Goal: Task Accomplishment & Management: Manage account settings

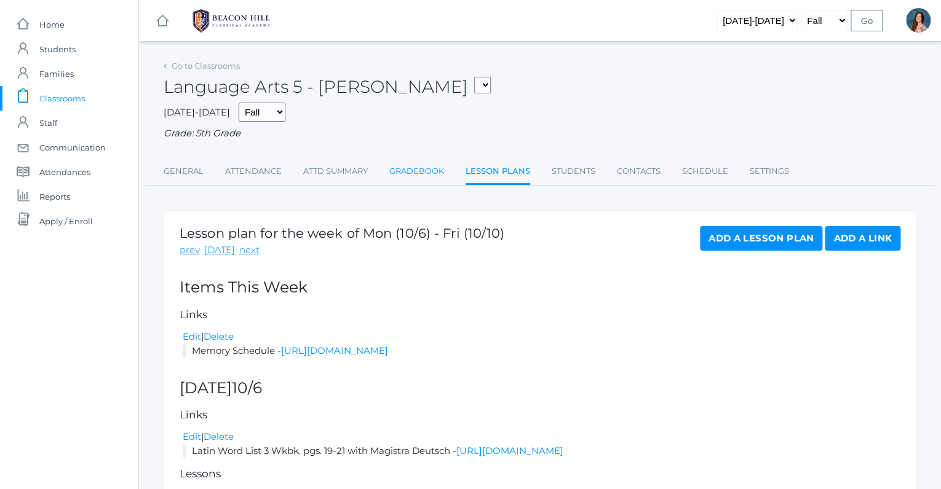
click at [421, 172] on link "Gradebook" at bounding box center [416, 171] width 55 height 25
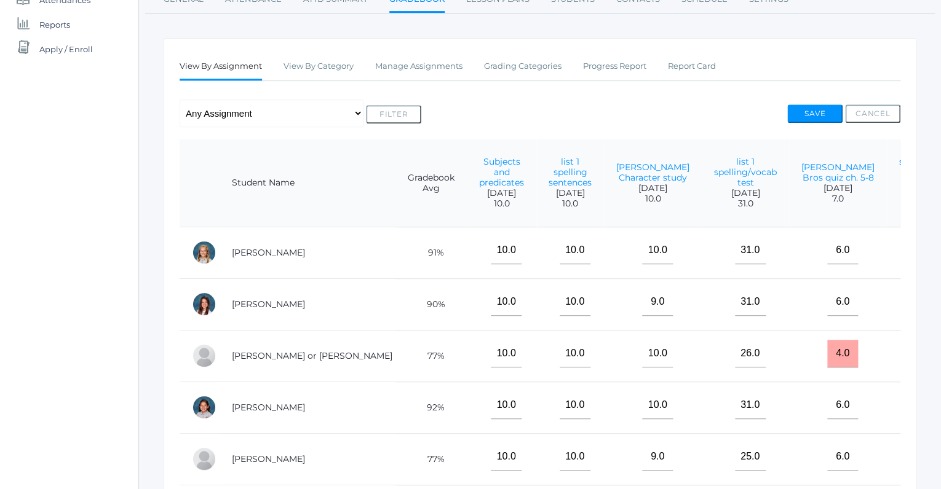
scroll to position [61, 0]
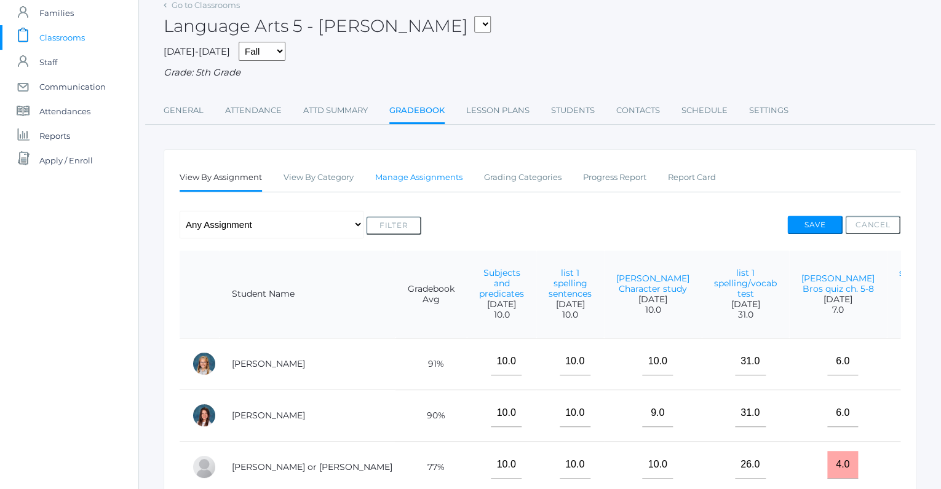
click at [420, 175] on link "Manage Assignments" at bounding box center [418, 177] width 87 height 25
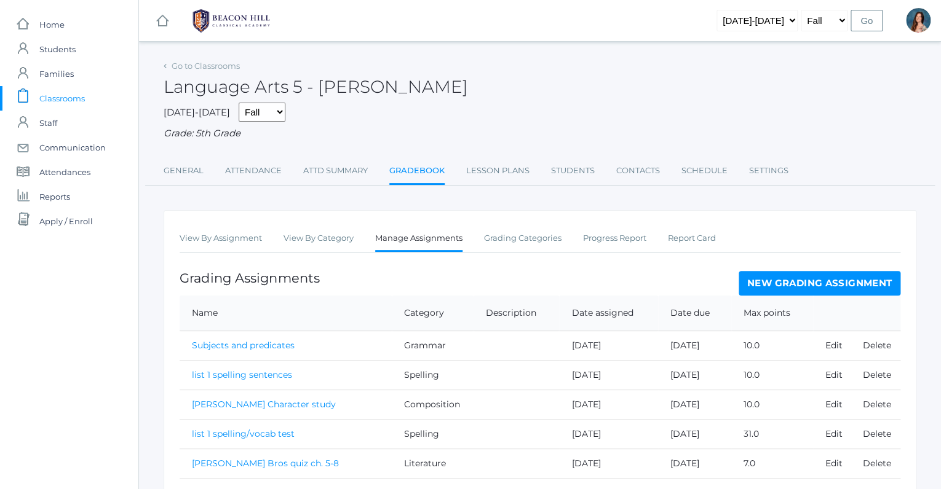
click at [766, 288] on link "New Grading Assignment" at bounding box center [819, 283] width 162 height 25
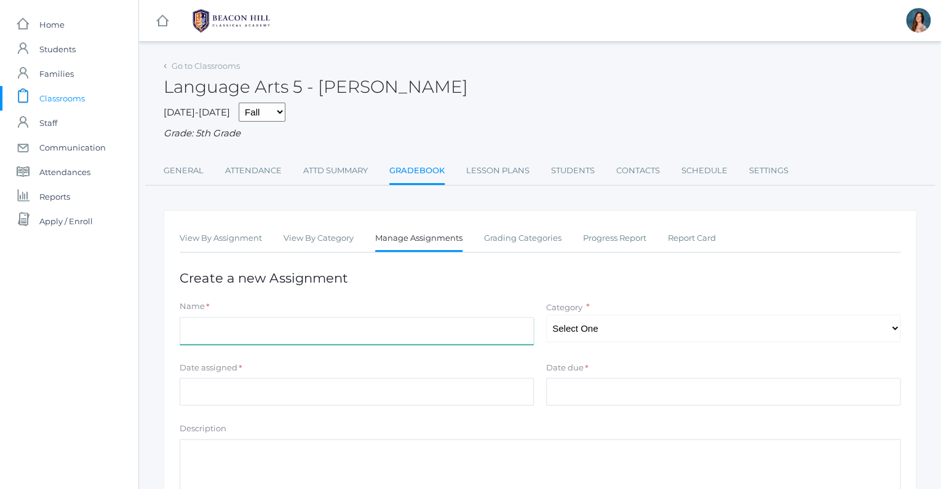
click at [221, 323] on input "Name" at bounding box center [356, 331] width 354 height 28
type input "p.121-122"
drag, startPoint x: 235, startPoint y: 328, endPoint x: 175, endPoint y: 323, distance: 60.4
click at [179, 323] on input "p.121-122" at bounding box center [356, 331] width 354 height 28
click at [59, 99] on span "Classrooms" at bounding box center [61, 98] width 45 height 25
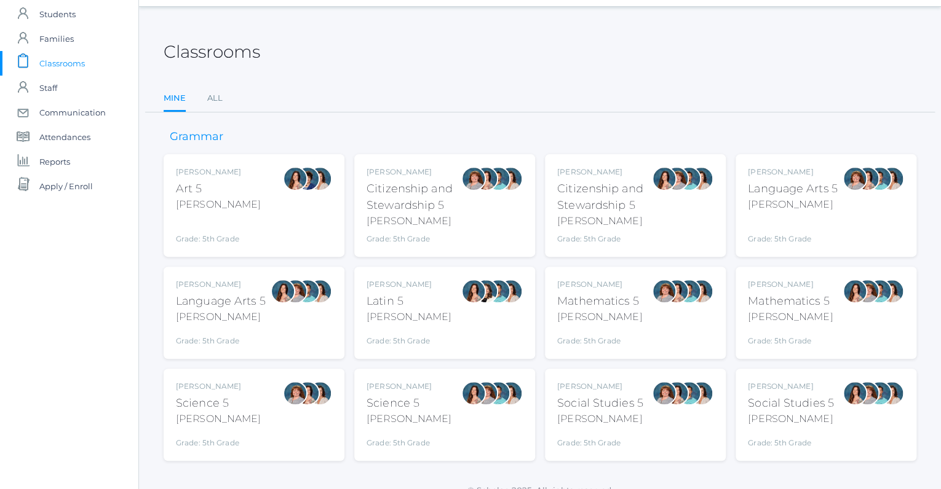
scroll to position [41, 0]
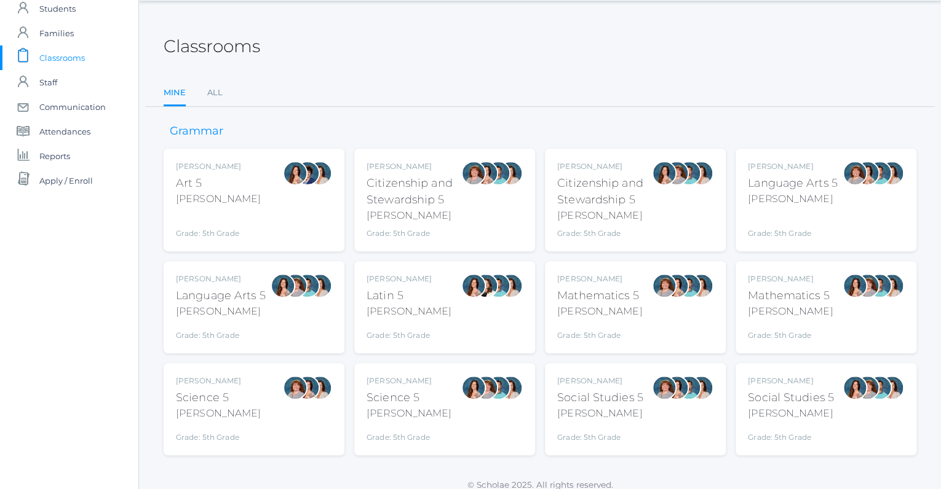
click at [777, 305] on div "Salazar" at bounding box center [790, 311] width 85 height 15
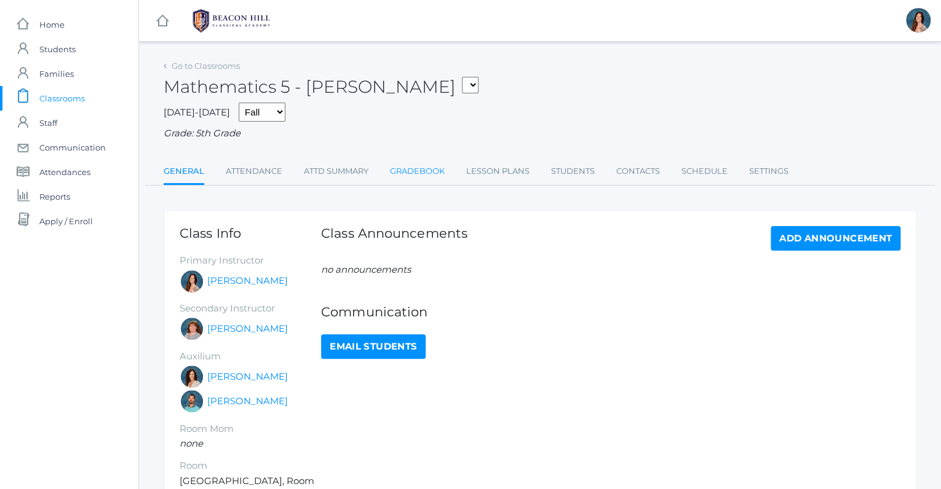
click at [435, 172] on link "Gradebook" at bounding box center [417, 171] width 55 height 25
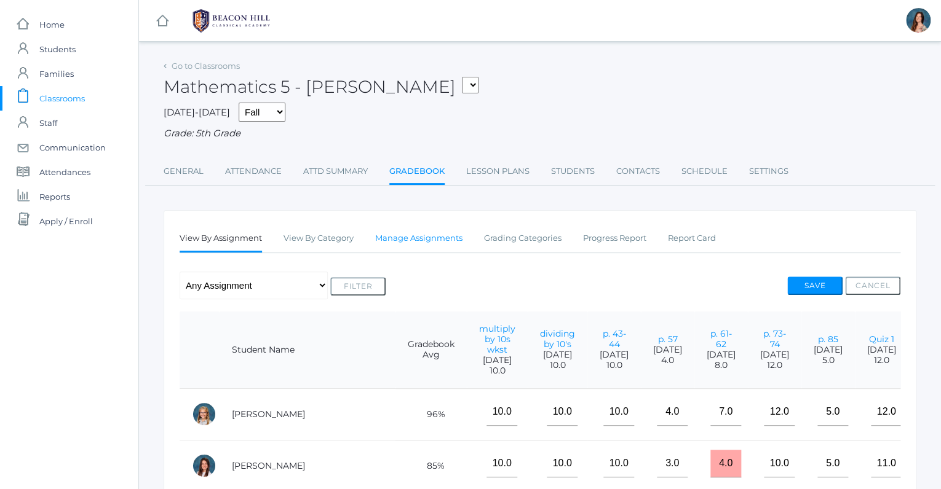
click at [435, 234] on link "Manage Assignments" at bounding box center [418, 238] width 87 height 25
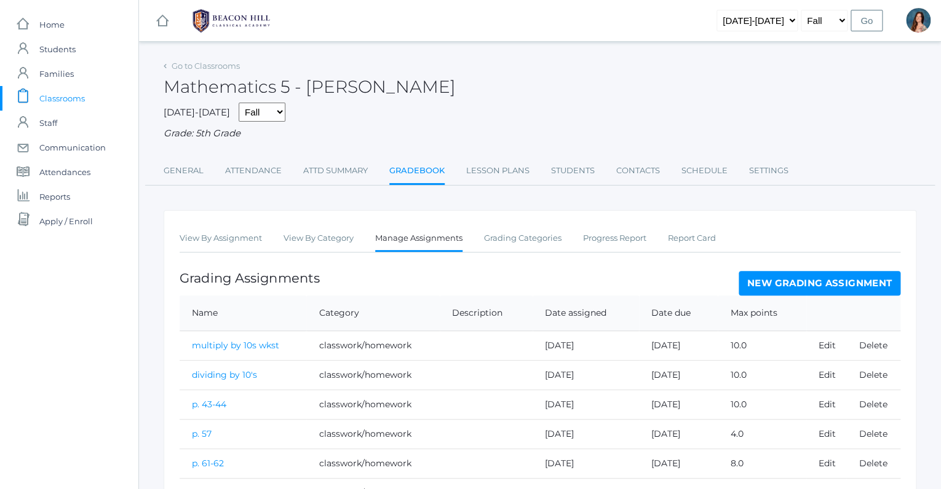
click at [745, 283] on link "New Grading Assignment" at bounding box center [819, 283] width 162 height 25
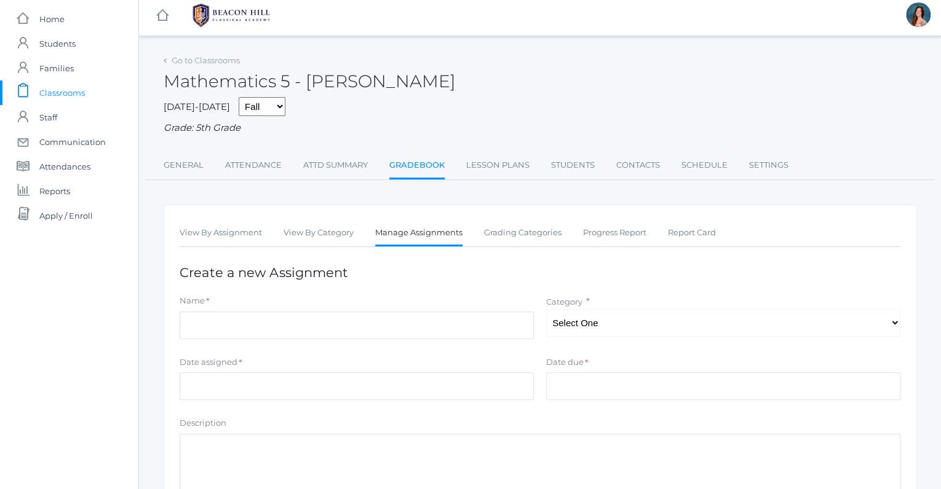
scroll to position [10, 0]
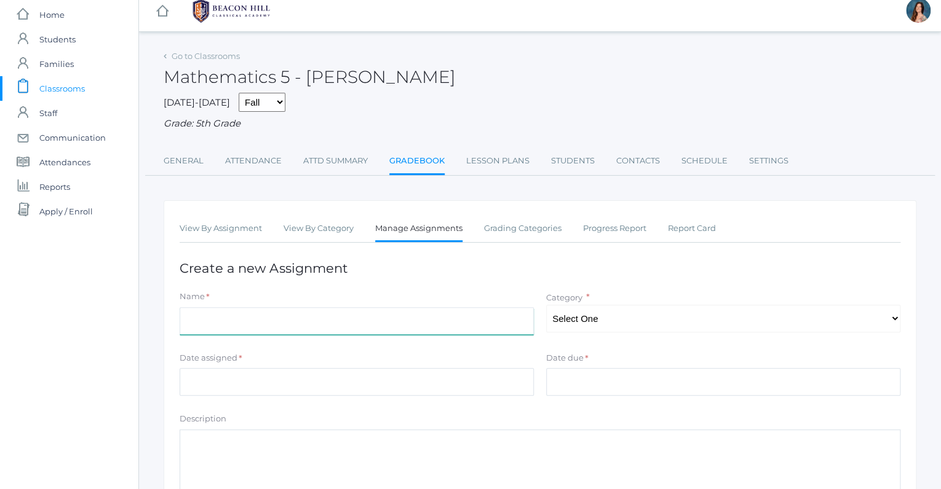
click at [215, 310] on input "Name" at bounding box center [356, 321] width 354 height 28
type input "p. 121-122"
select select "1041"
click option "classwork/homework" at bounding box center [0, 0] width 0 height 0
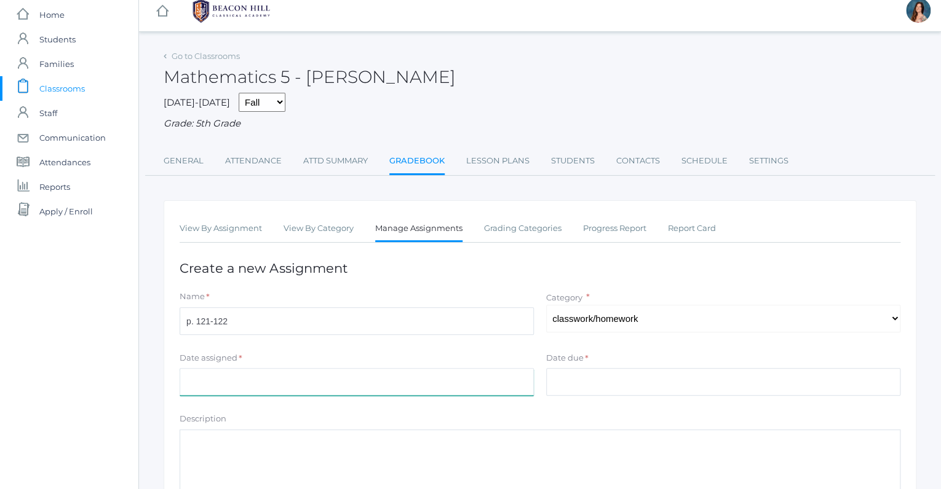
click at [261, 370] on input "Date assigned" at bounding box center [356, 382] width 354 height 28
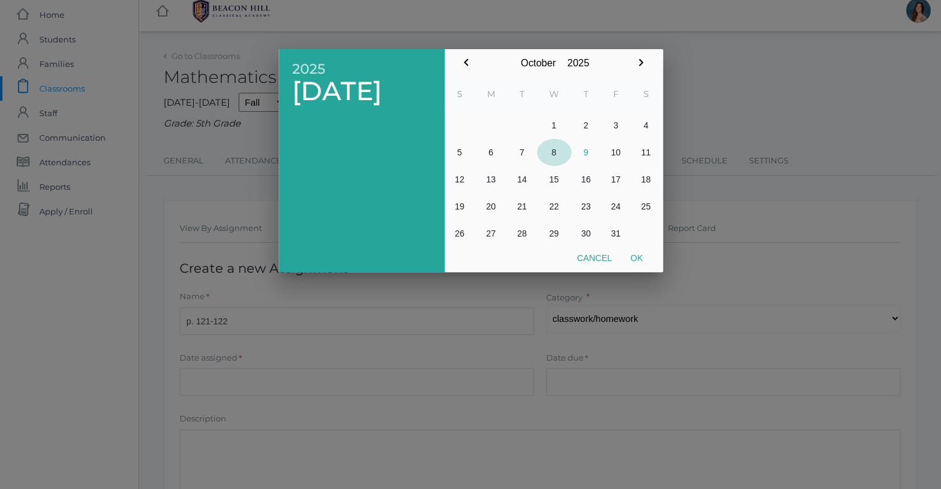
click at [561, 152] on button "8" at bounding box center [554, 152] width 34 height 27
click at [637, 252] on button "Ok" at bounding box center [636, 258] width 31 height 22
type input "2025-10-08"
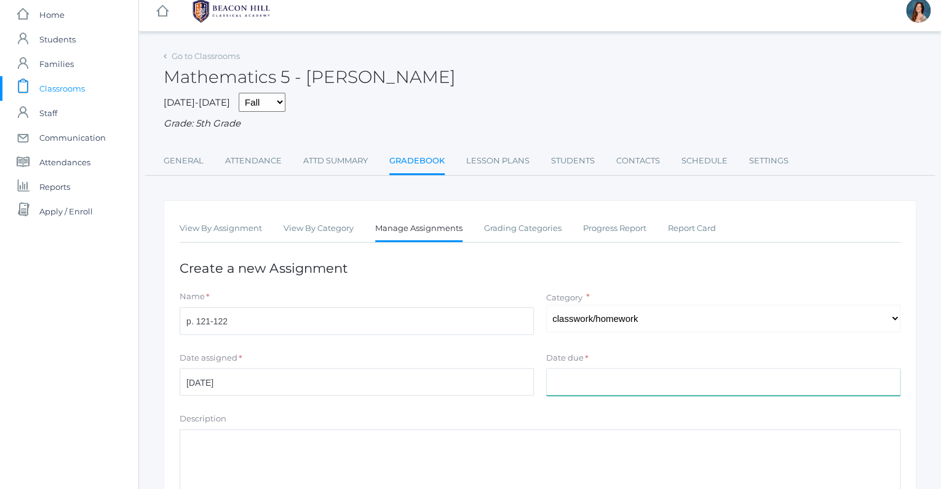
click at [572, 371] on input "Date due" at bounding box center [723, 382] width 354 height 28
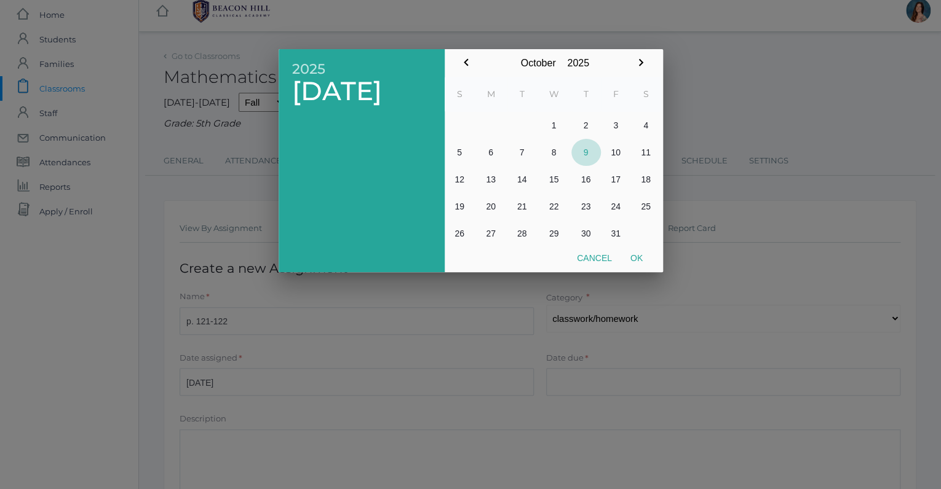
click at [584, 148] on button "9" at bounding box center [586, 152] width 30 height 27
click at [629, 255] on button "Ok" at bounding box center [636, 258] width 31 height 22
type input "[DATE]"
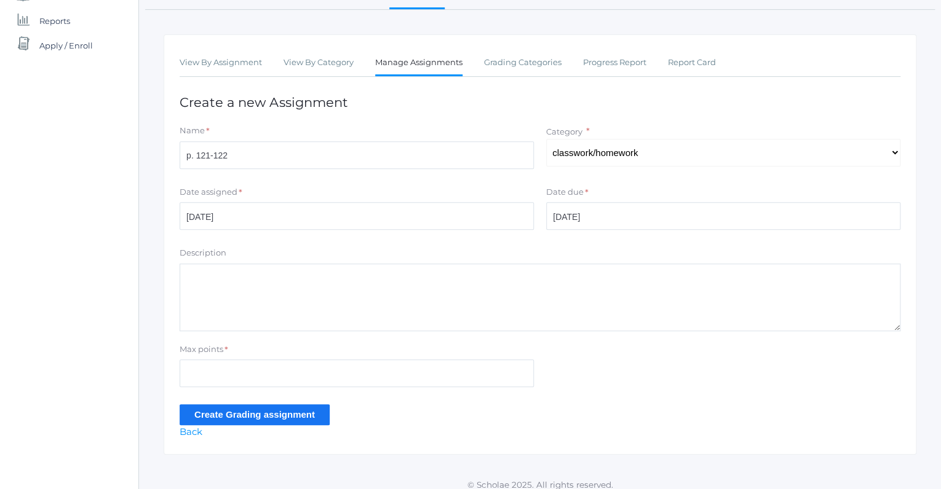
scroll to position [183, 0]
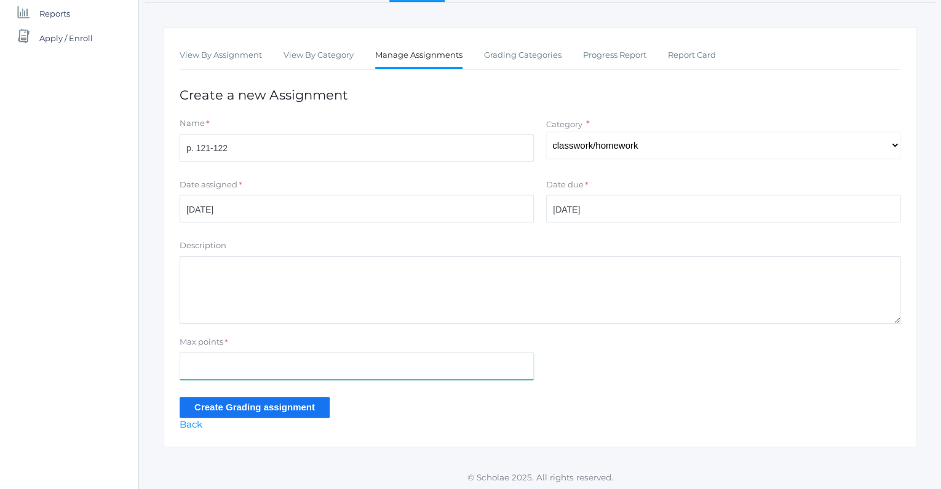
click at [201, 364] on input "Max points" at bounding box center [356, 366] width 354 height 28
type input "12"
click at [216, 404] on input "Create Grading assignment" at bounding box center [254, 407] width 150 height 20
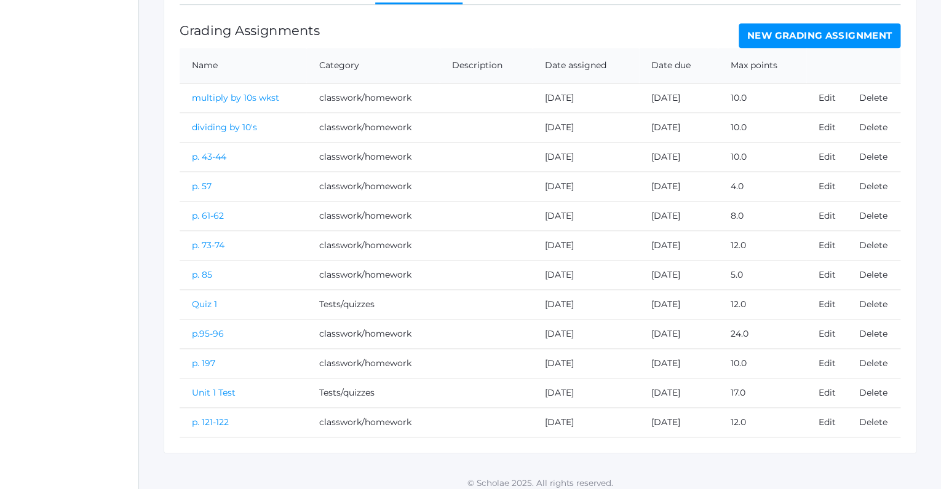
scroll to position [279, 0]
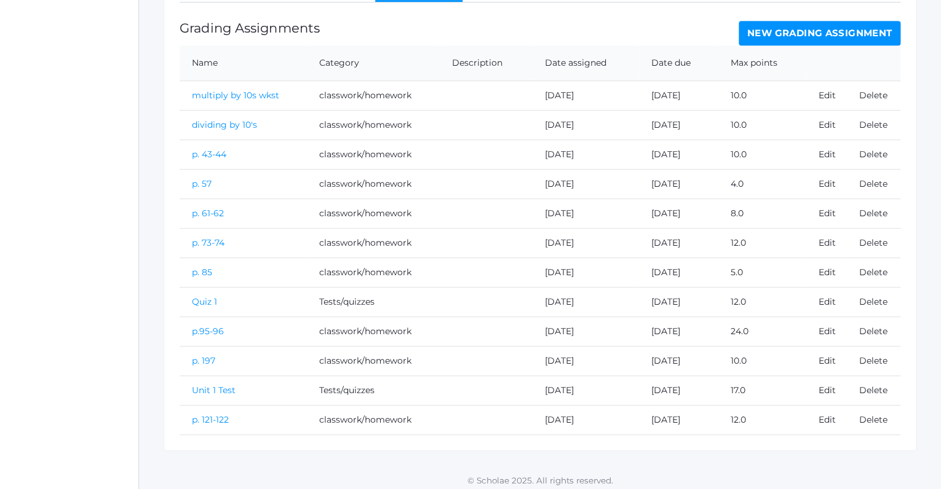
click at [218, 414] on link "p. 121-122" at bounding box center [210, 419] width 37 height 11
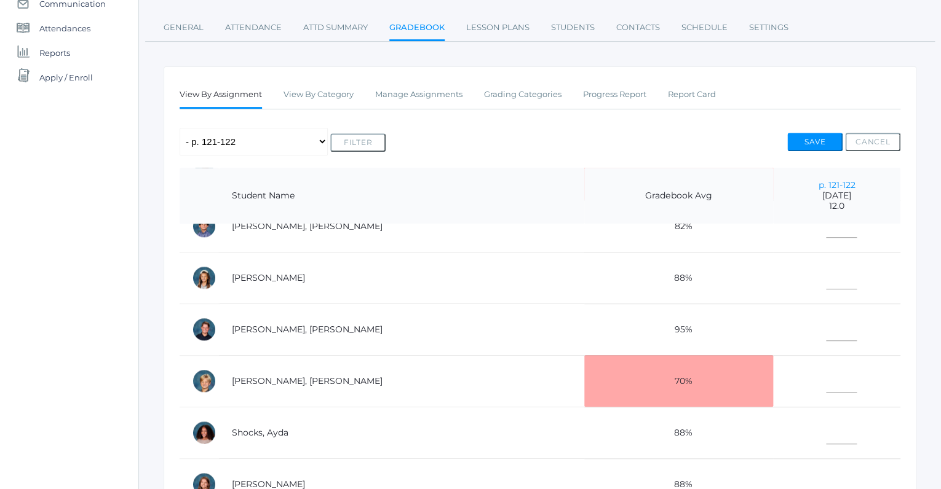
scroll to position [133, 0]
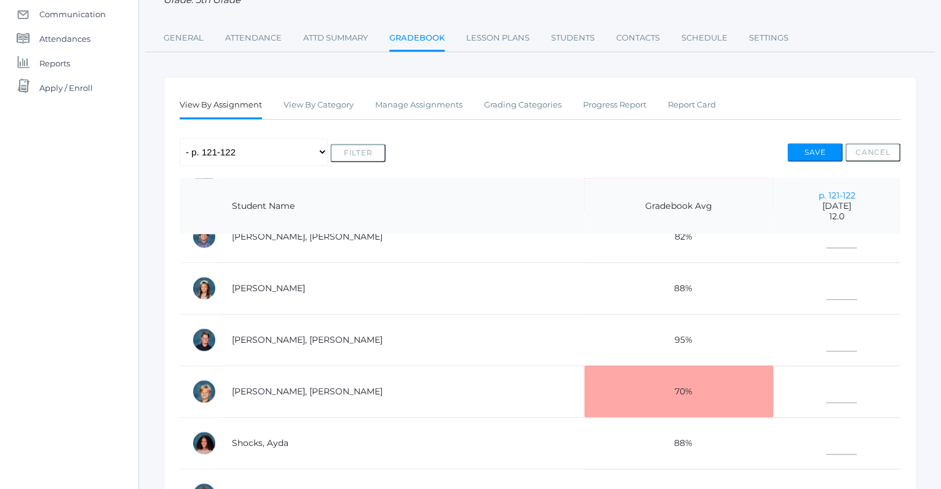
click at [677, 342] on td "95%" at bounding box center [678, 340] width 189 height 52
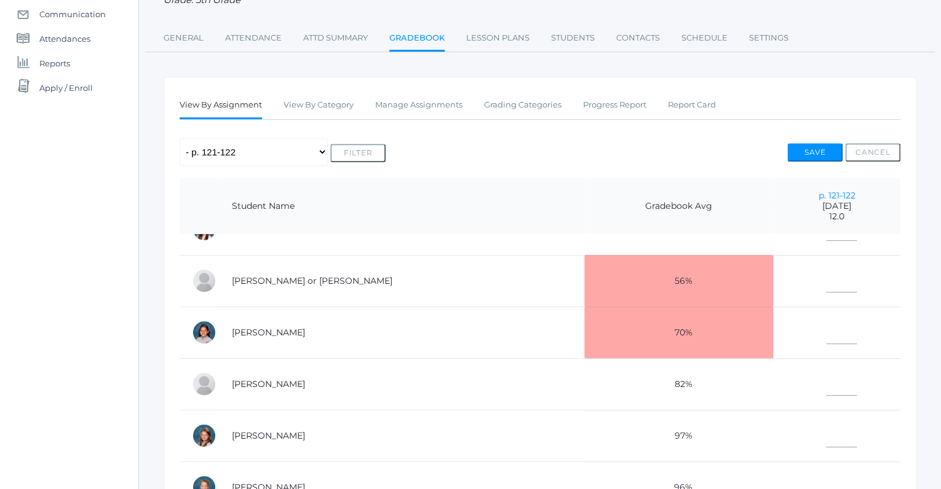
scroll to position [74, 0]
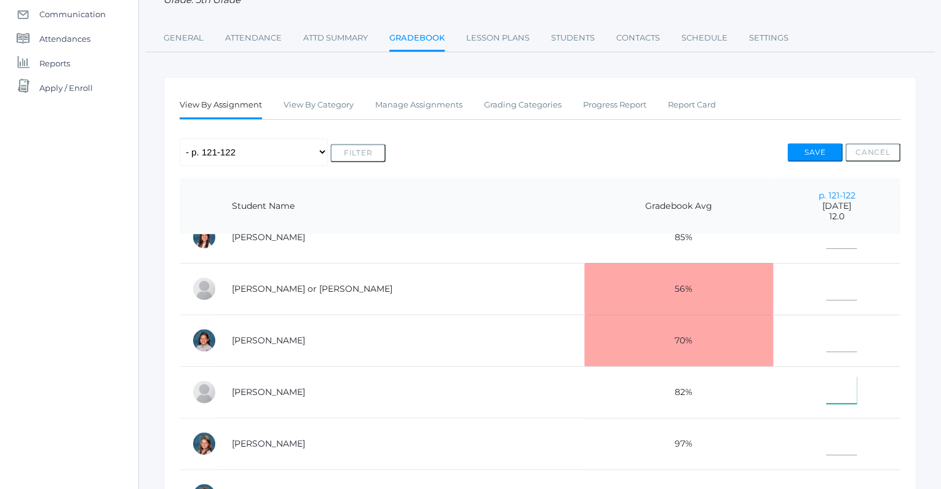
click at [826, 396] on input"] "text" at bounding box center [841, 390] width 31 height 28
type input"] "7"
click at [826, 283] on input"] "text" at bounding box center [841, 287] width 31 height 28
click at [826, 287] on input"] "text" at bounding box center [841, 287] width 31 height 28
type input"] "5"
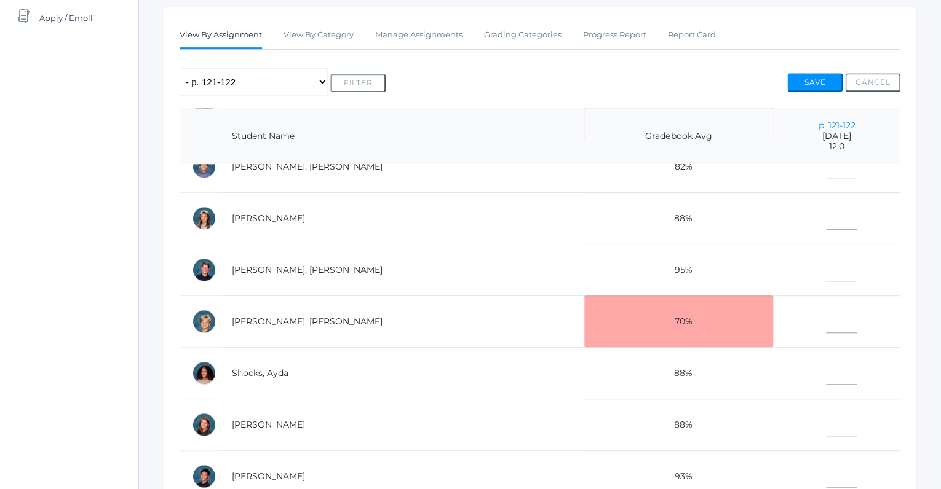
scroll to position [377, 0]
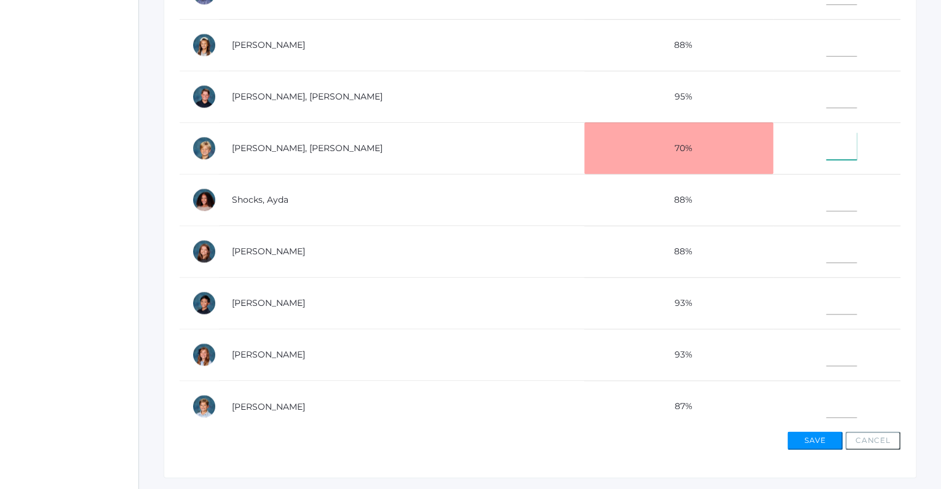
click at [826, 149] on input"] "text" at bounding box center [841, 146] width 31 height 28
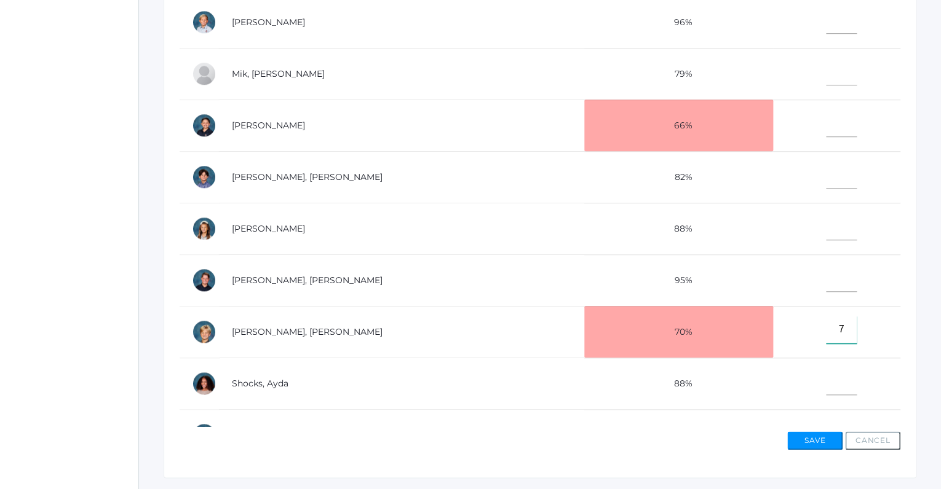
scroll to position [258, 0]
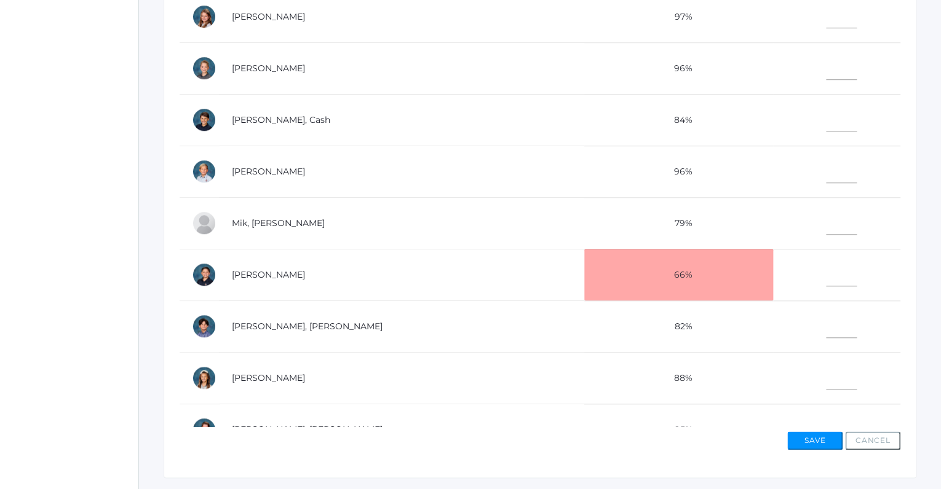
type input"] "7"
click at [826, 269] on input"] "text" at bounding box center [841, 273] width 31 height 28
type input"] "6"
click at [826, 376] on input"] "text" at bounding box center [841, 376] width 31 height 28
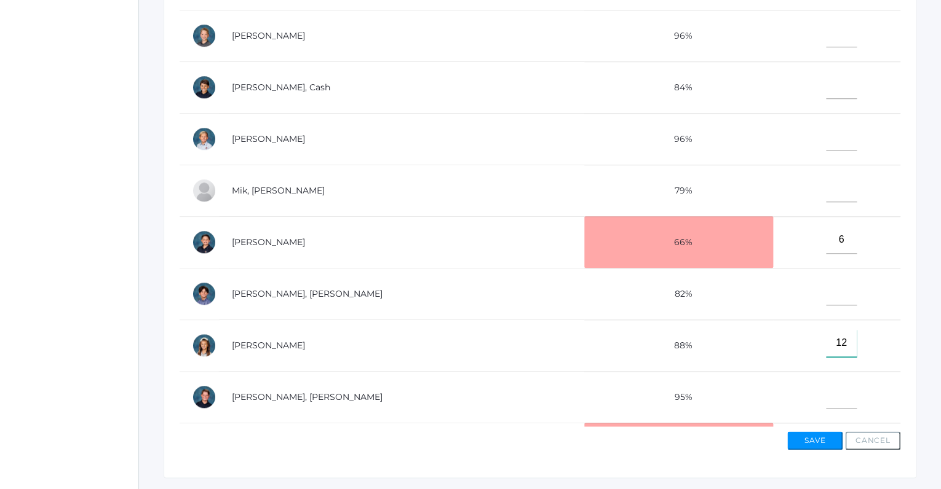
scroll to position [293, 0]
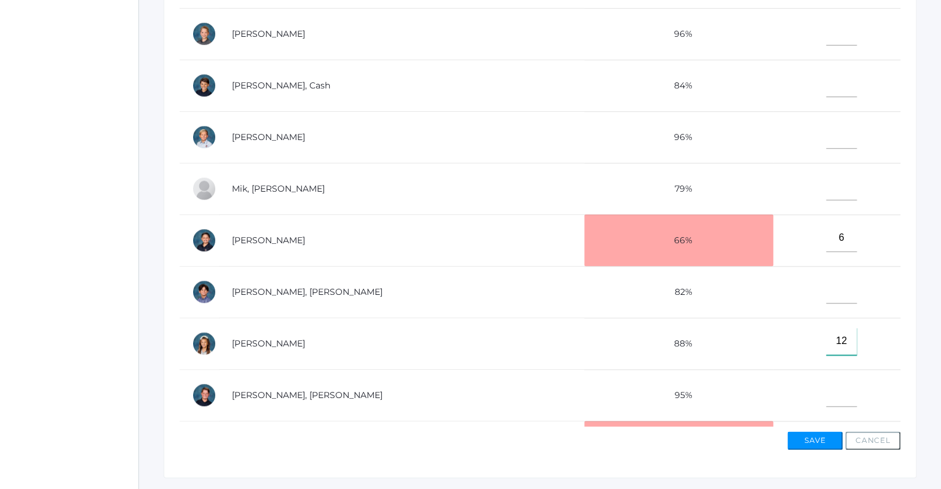
type input"] "12"
click at [826, 396] on input"] "text" at bounding box center [841, 393] width 31 height 28
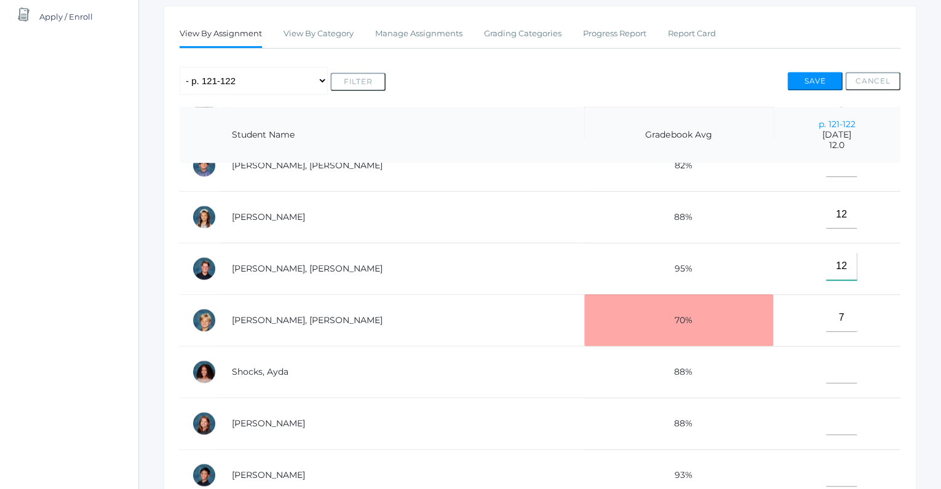
scroll to position [144, 0]
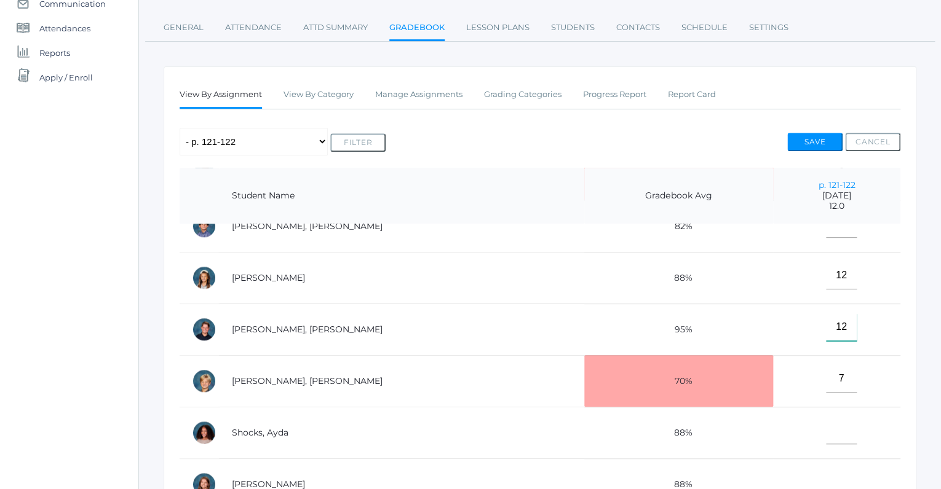
type input"] "12"
click at [826, 486] on input"] "text" at bounding box center [841, 482] width 31 height 28
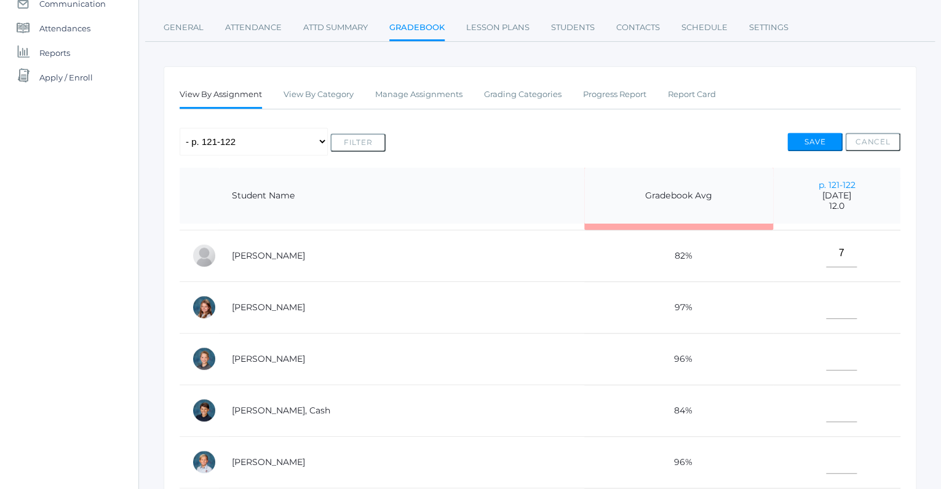
scroll to position [178, 0]
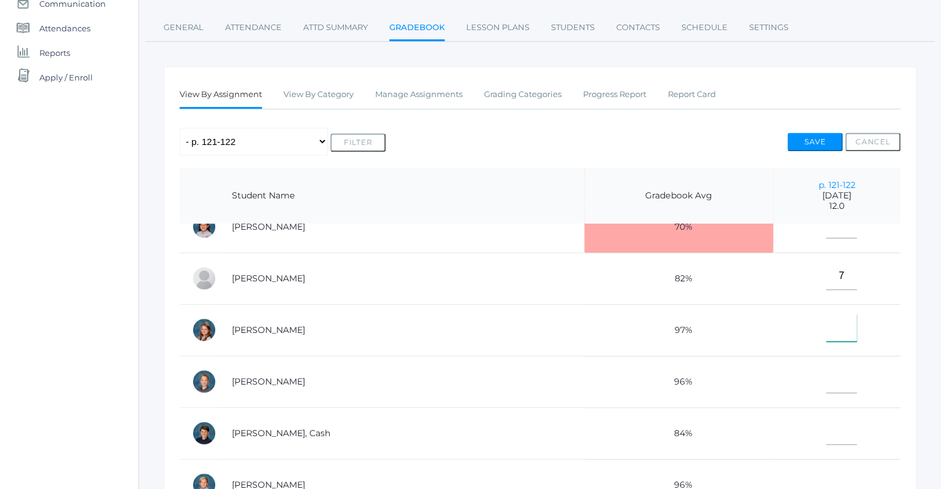
click at [826, 329] on input"] "text" at bounding box center [841, 328] width 31 height 28
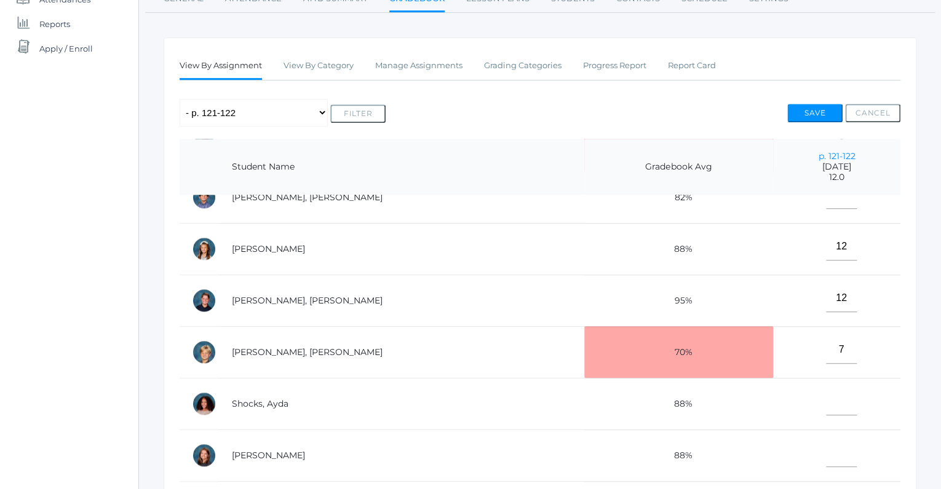
scroll to position [194, 0]
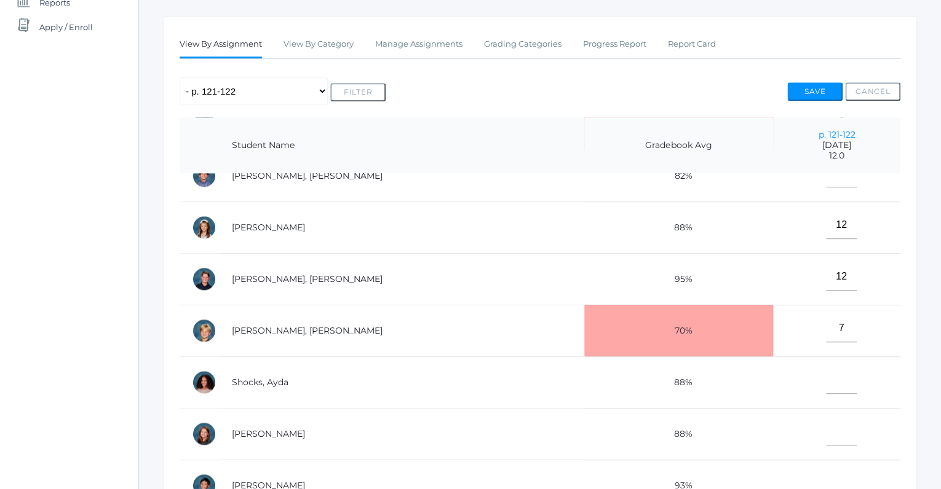
type input"] "12"
click at [826, 381] on input"] "text" at bounding box center [841, 380] width 31 height 28
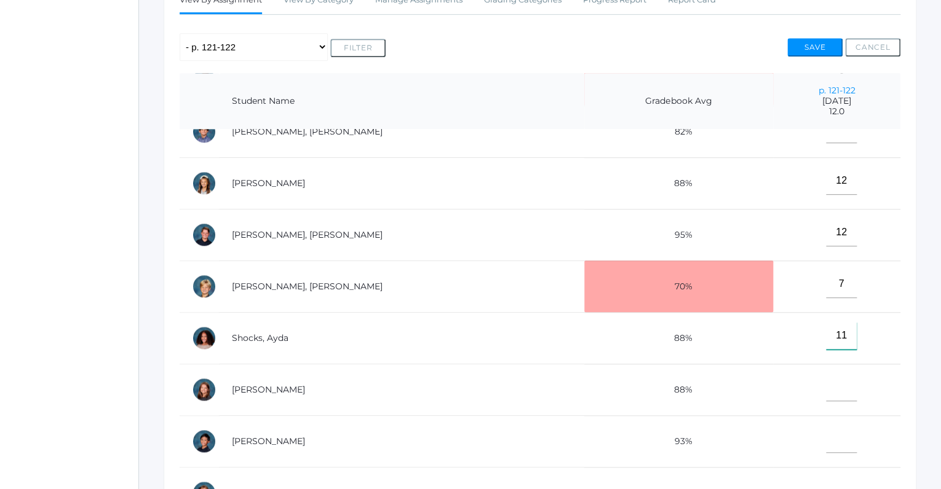
scroll to position [174, 0]
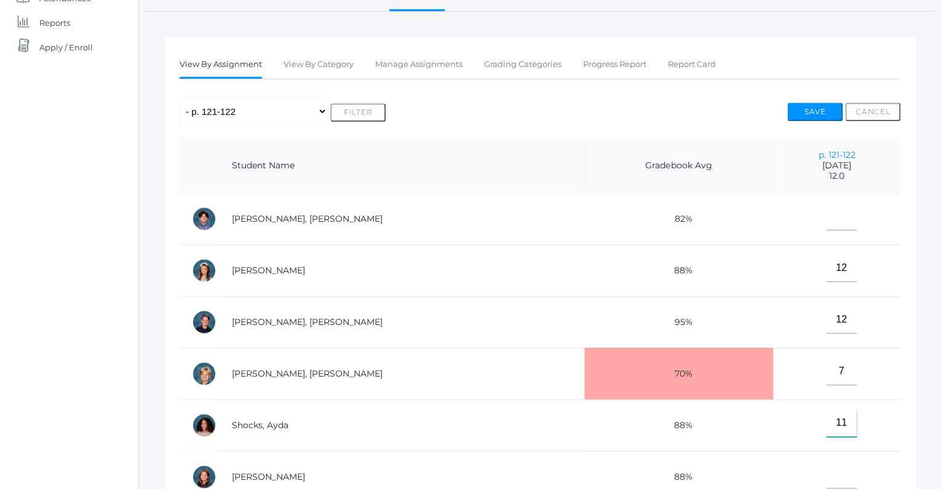
type input"] "11"
click at [827, 436] on td "11" at bounding box center [836, 426] width 127 height 52
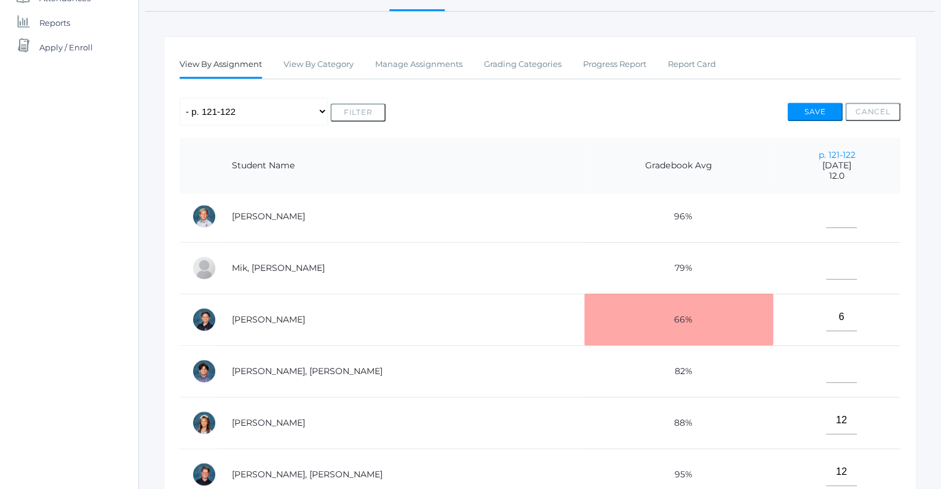
scroll to position [396, 0]
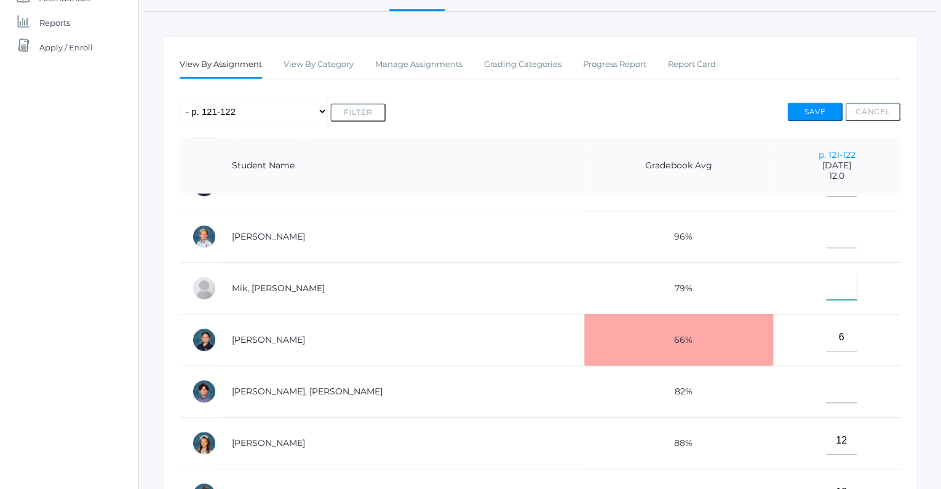
click at [826, 285] on input"] "text" at bounding box center [841, 286] width 31 height 28
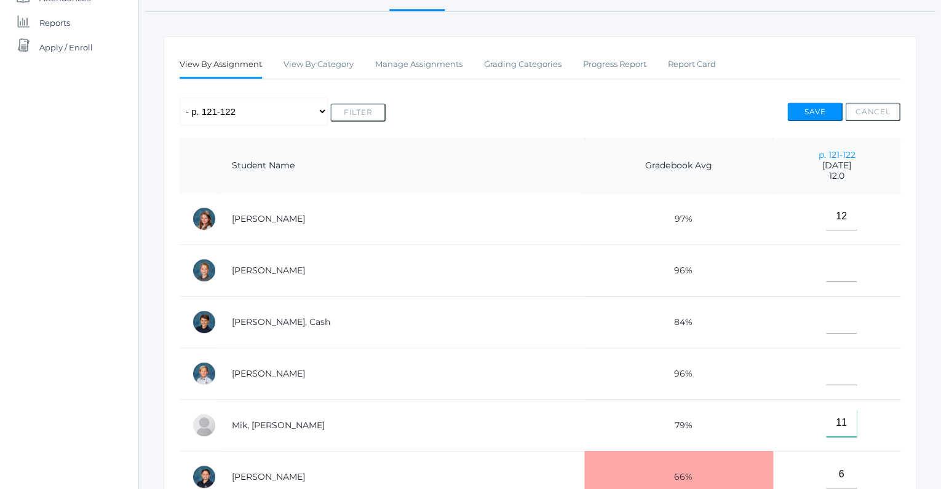
scroll to position [212, 0]
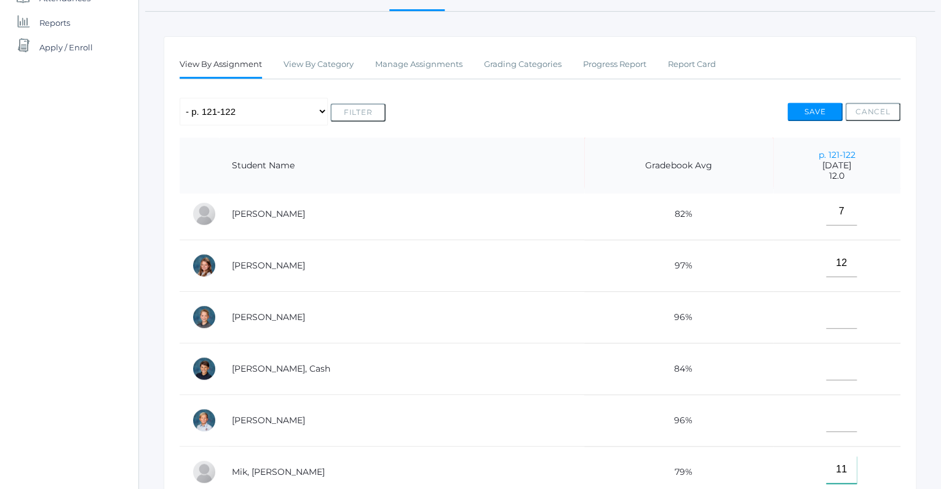
type input"] "11"
click at [826, 316] on input"] "text" at bounding box center [841, 315] width 31 height 28
type input"] "8"
click at [826, 366] on input"] "text" at bounding box center [841, 367] width 31 height 28
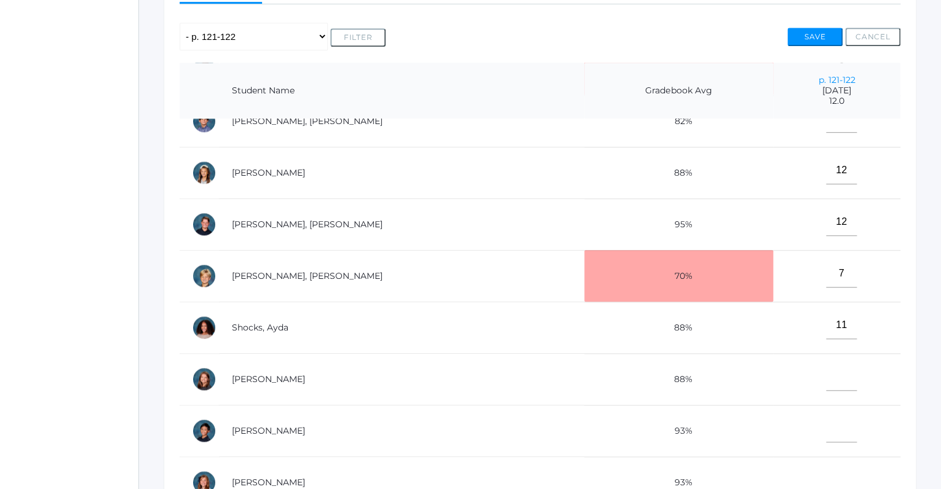
scroll to position [255, 0]
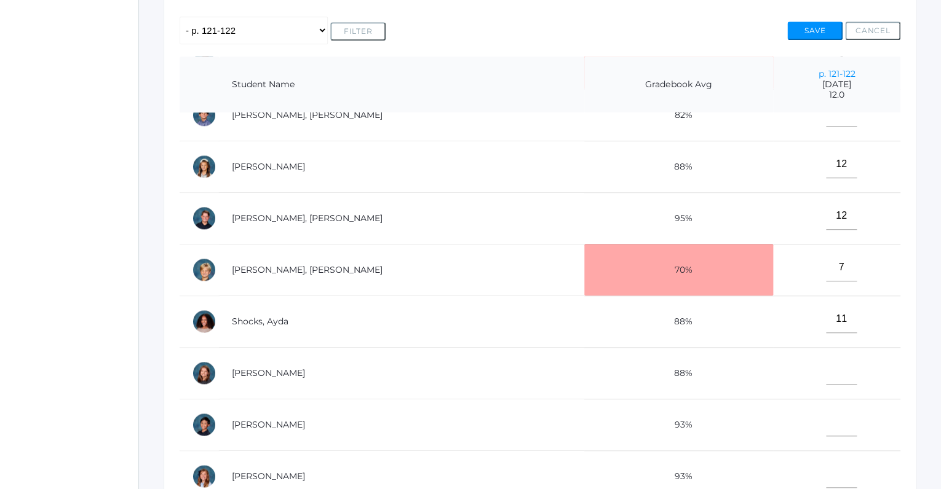
type input"] "12"
click at [826, 418] on input"] "text" at bounding box center [841, 423] width 31 height 28
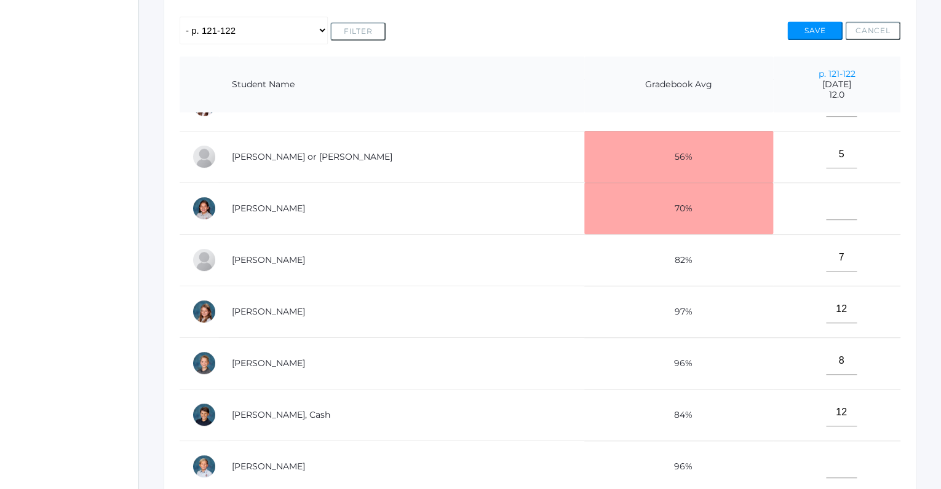
scroll to position [63, 0]
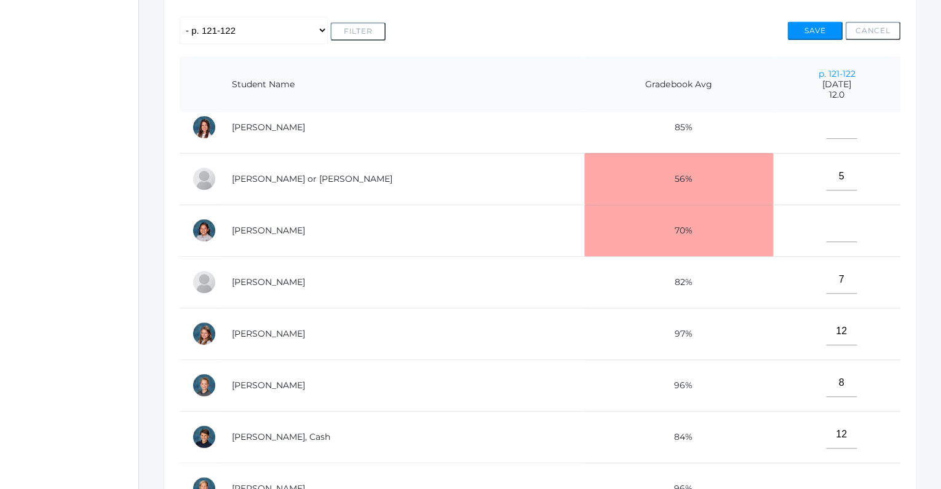
type input"] "12"
click at [826, 229] on input"] "text" at bounding box center [841, 229] width 31 height 28
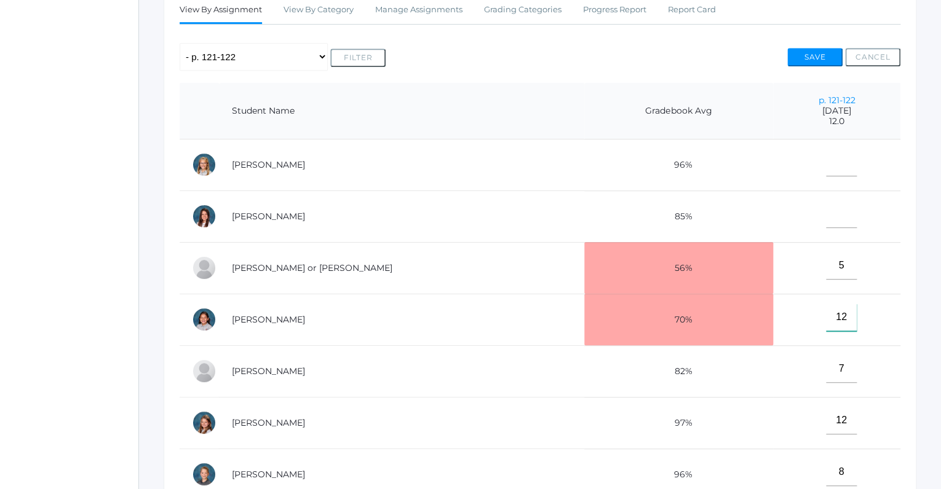
scroll to position [164, 0]
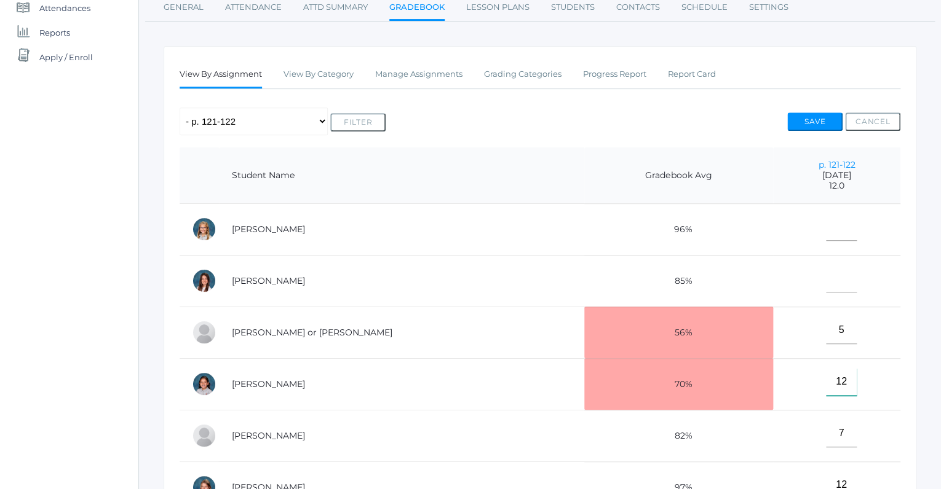
type input"] "12"
click at [826, 282] on input"] "text" at bounding box center [841, 279] width 31 height 28
type input"] "12"
click at [826, 226] on input"] "text" at bounding box center [841, 227] width 31 height 28
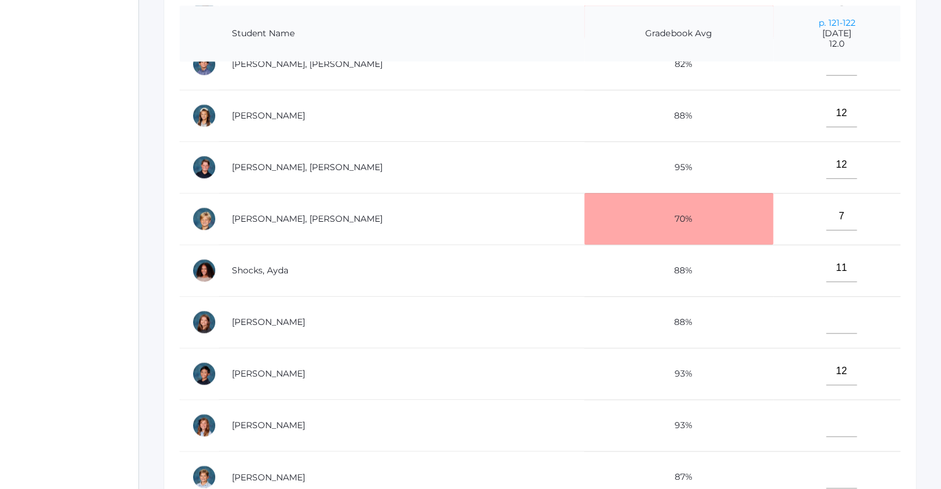
scroll to position [408, 0]
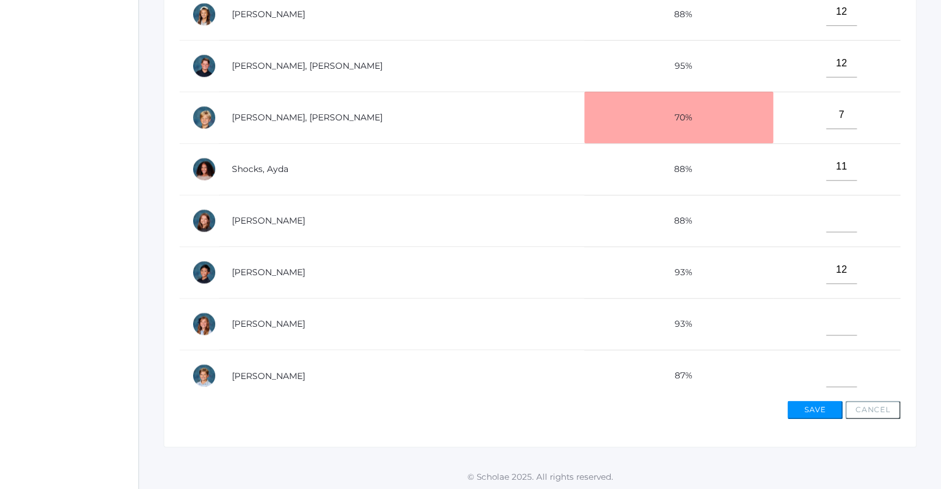
type input"] "12"
click at [826, 373] on input"] "text" at bounding box center [841, 374] width 31 height 28
type input"] "12"
click at [826, 312] on input"] "text" at bounding box center [841, 322] width 31 height 28
type input"] "12"
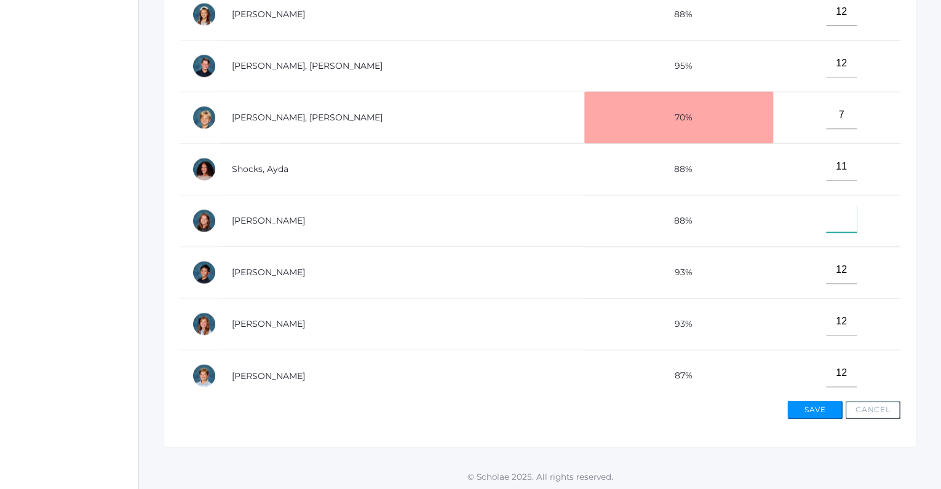
click at [826, 218] on input"] "text" at bounding box center [841, 219] width 31 height 28
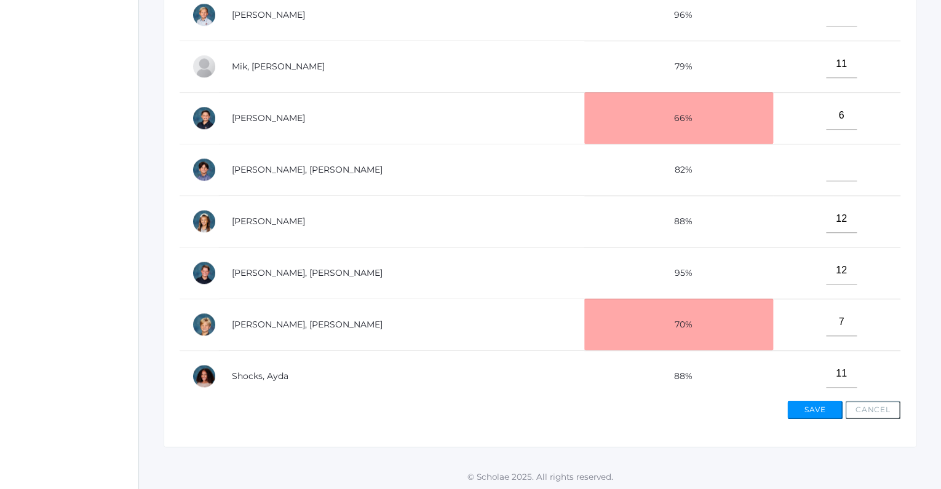
scroll to position [281, 0]
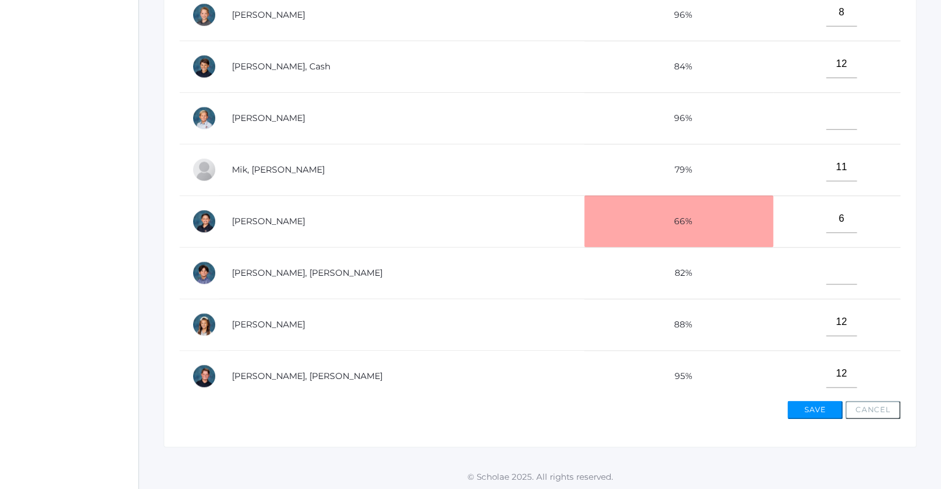
type input"] "12"
click at [826, 273] on input"] "text" at bounding box center [841, 271] width 31 height 28
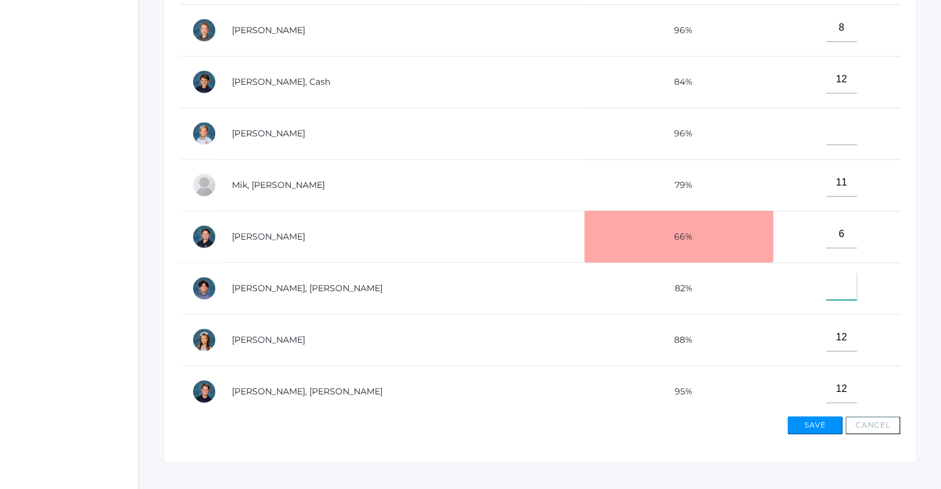
scroll to position [357, 0]
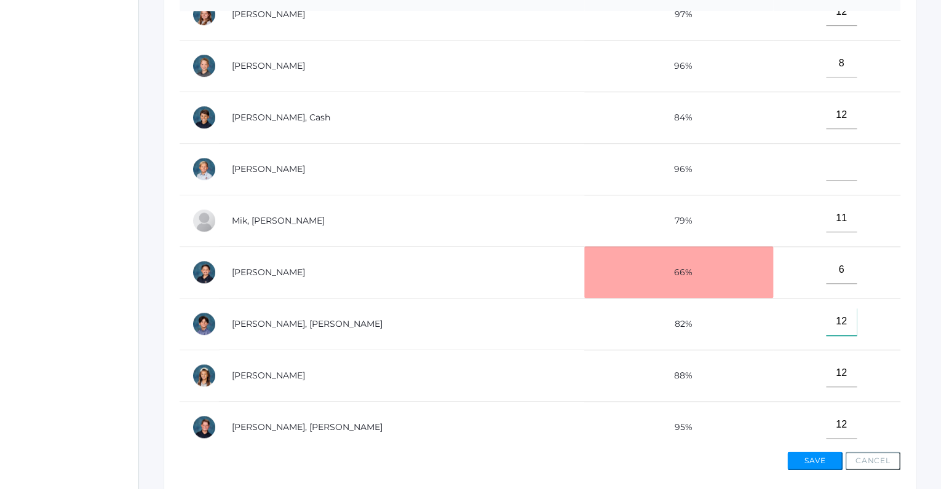
type input"] "12"
click at [826, 167] on input"] "text" at bounding box center [841, 167] width 31 height 28
type input"] "12"
click at [803, 461] on button "Save" at bounding box center [814, 461] width 55 height 18
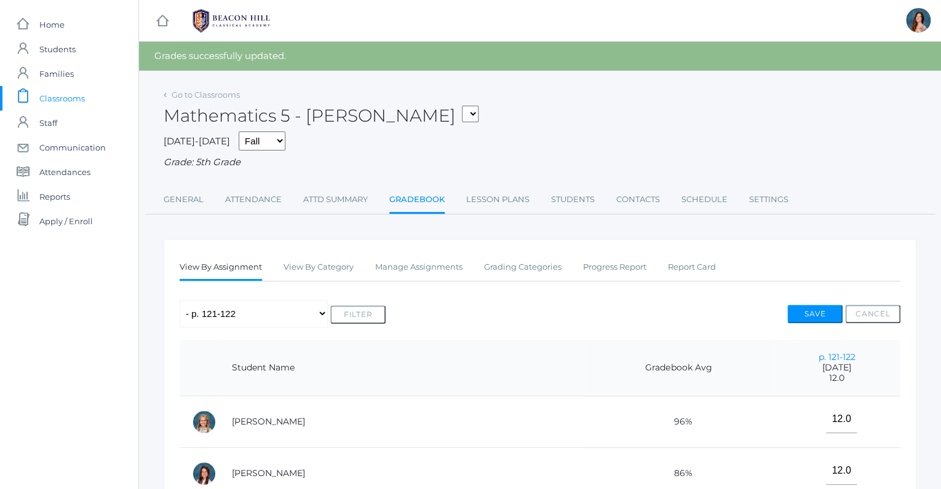
click at [421, 197] on link "Gradebook" at bounding box center [416, 200] width 55 height 26
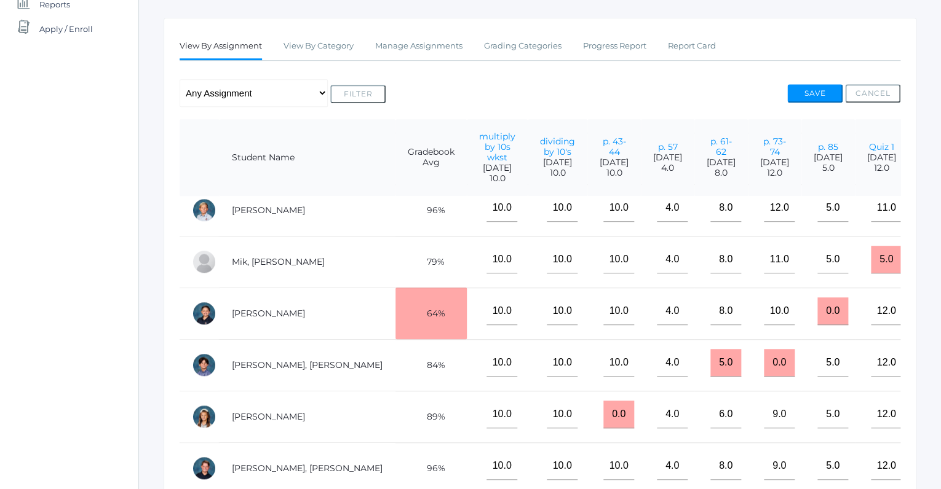
scroll to position [425, 352]
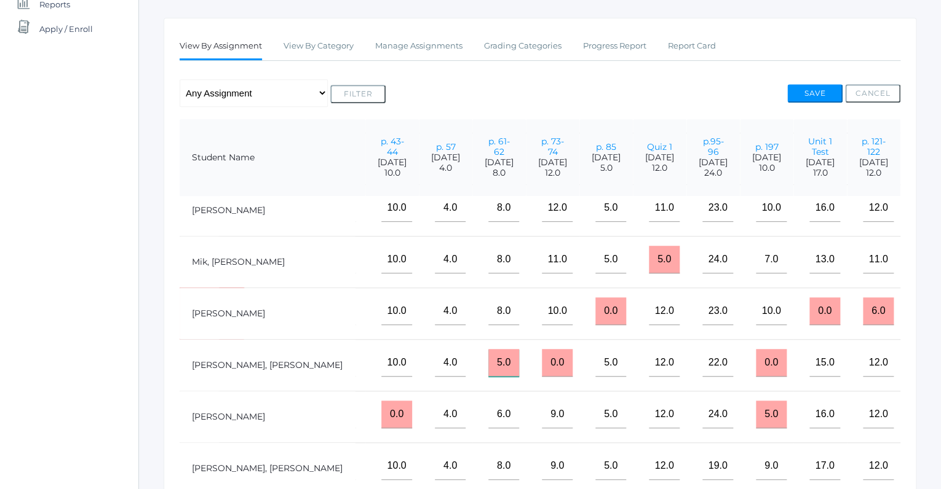
drag, startPoint x: 376, startPoint y: 356, endPoint x: 365, endPoint y: 358, distance: 11.2
click at [488, 358] on input "5.0" at bounding box center [503, 363] width 31 height 28
click at [488, 360] on input "5.0" at bounding box center [503, 363] width 31 height 28
drag, startPoint x: 377, startPoint y: 355, endPoint x: 357, endPoint y: 359, distance: 20.0
click at [488, 359] on input "5.0" at bounding box center [503, 363] width 31 height 28
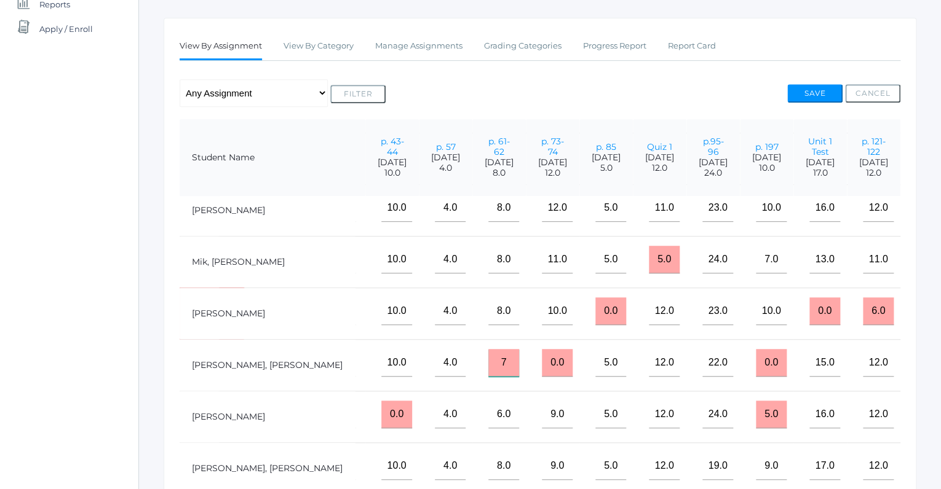
type input "7"
drag, startPoint x: 734, startPoint y: 357, endPoint x: 720, endPoint y: 360, distance: 14.5
click at [755, 360] on input "0.0" at bounding box center [770, 363] width 31 height 28
type input "5"
drag, startPoint x: 805, startPoint y: 303, endPoint x: 791, endPoint y: 309, distance: 15.4
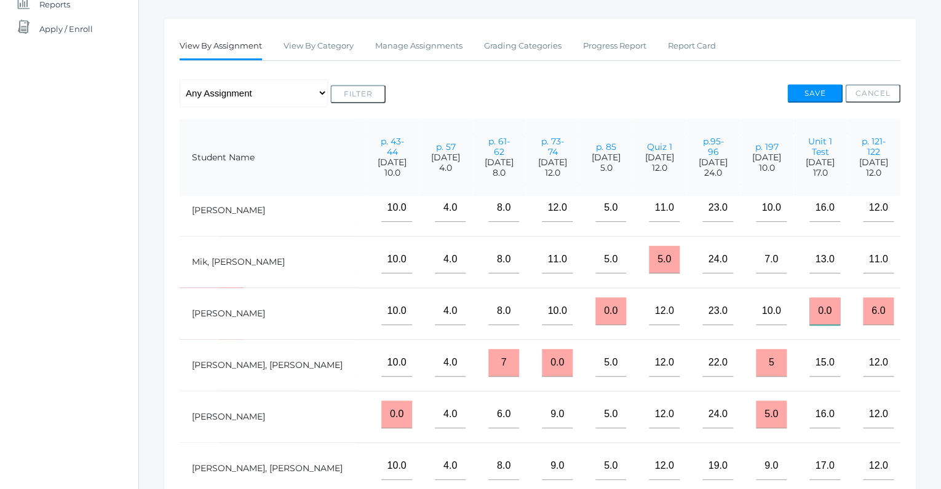
click at [809, 309] on input "0.0" at bounding box center [824, 312] width 31 height 28
type input "16"
click at [811, 91] on button "Save" at bounding box center [814, 93] width 55 height 18
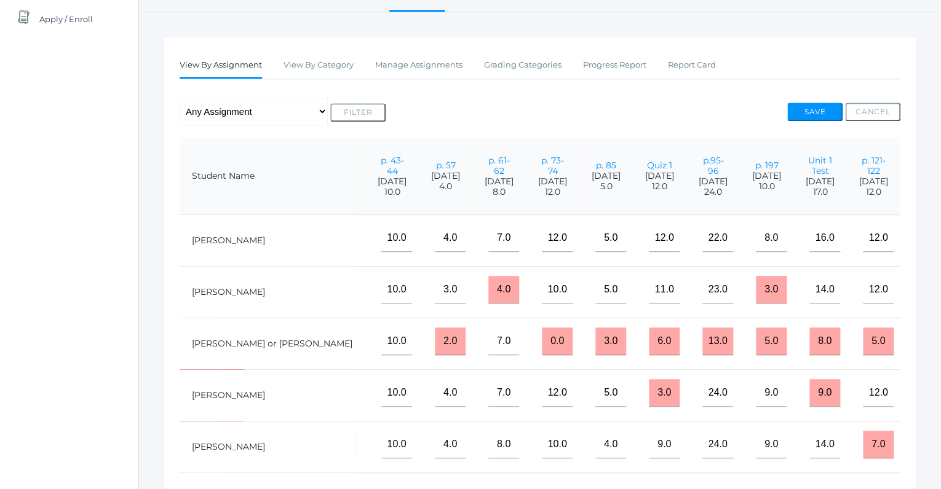
scroll to position [183, 0]
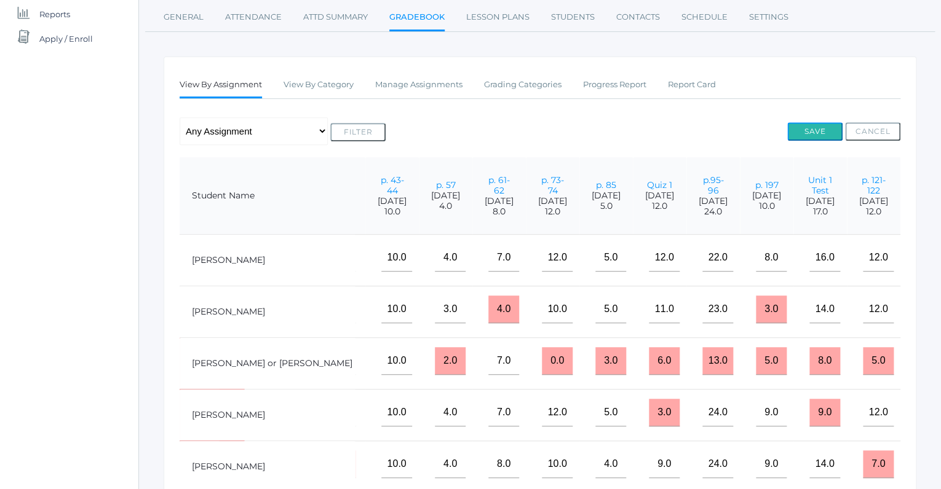
click at [829, 128] on button "Save" at bounding box center [814, 131] width 55 height 18
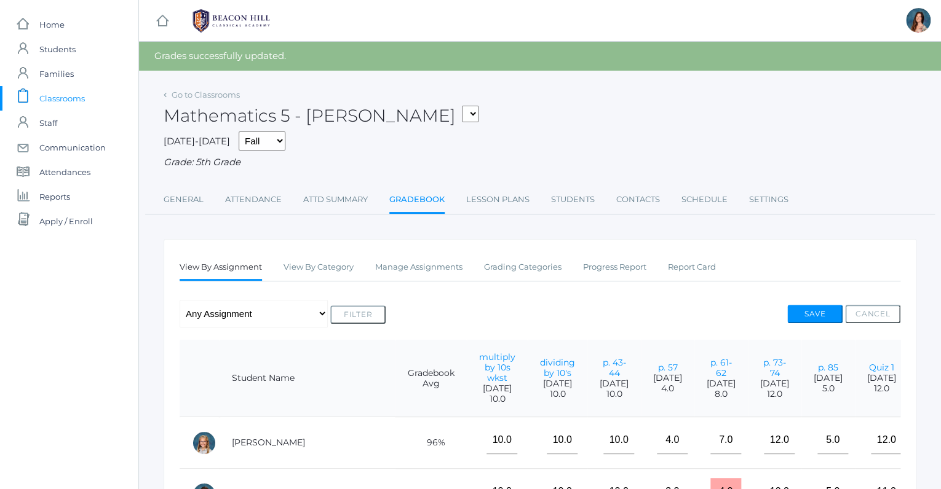
click at [462, 106] on select "05ART - Art 5 Salazar 05CITIZEN - Citizenship and Stewardship 5 Salazar 05CITIZ…" at bounding box center [470, 114] width 17 height 17
select select "1967"
click option "05LA - Language Arts 5 [PERSON_NAME]" at bounding box center [0, 0] width 0 height 0
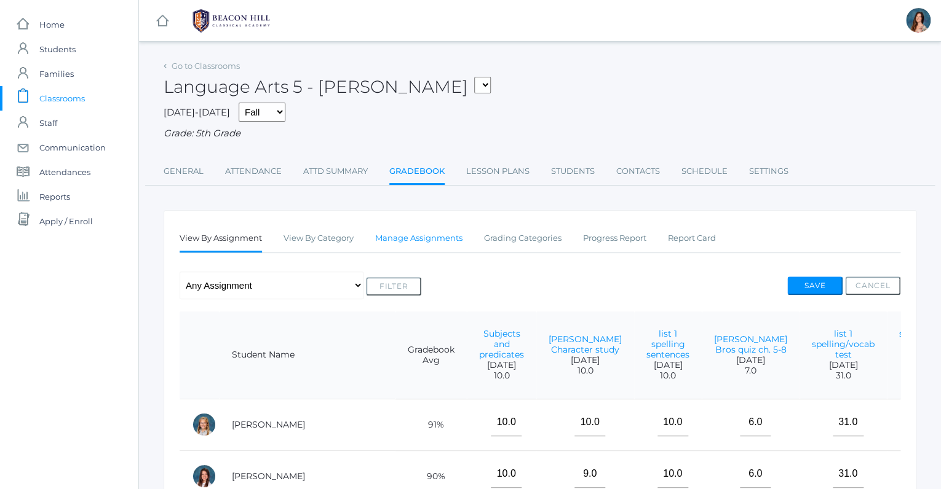
click at [446, 234] on link "Manage Assignments" at bounding box center [418, 238] width 87 height 25
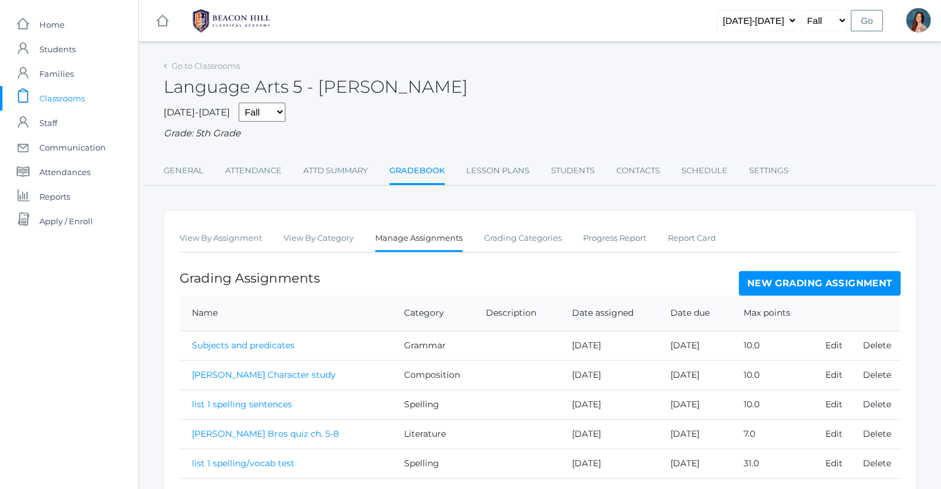
click at [765, 283] on link "New Grading Assignment" at bounding box center [819, 283] width 162 height 25
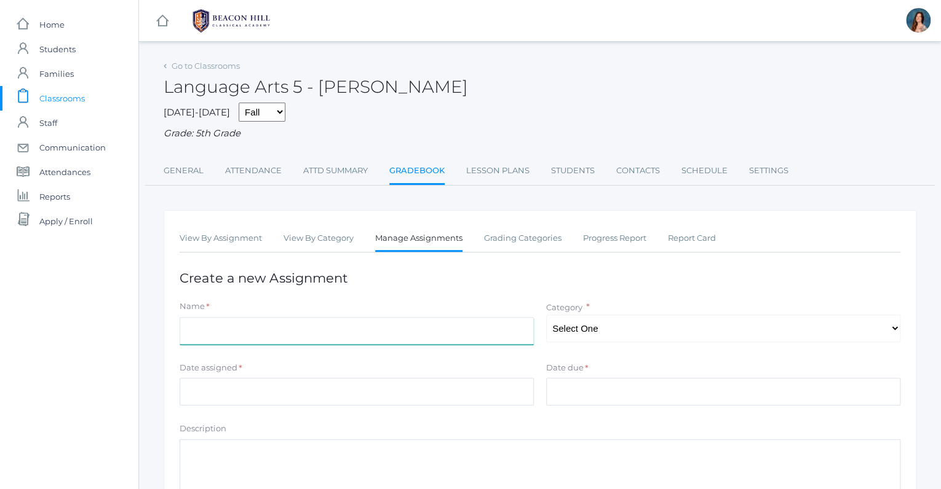
click at [314, 322] on input "Name" at bounding box center [356, 331] width 354 height 28
type input "plural nouns 1"
click at [901, 326] on div "Category * Select One Spelling Grammar Composition Literature Memory" at bounding box center [723, 322] width 366 height 42
select select "1029"
click option "Grammar" at bounding box center [0, 0] width 0 height 0
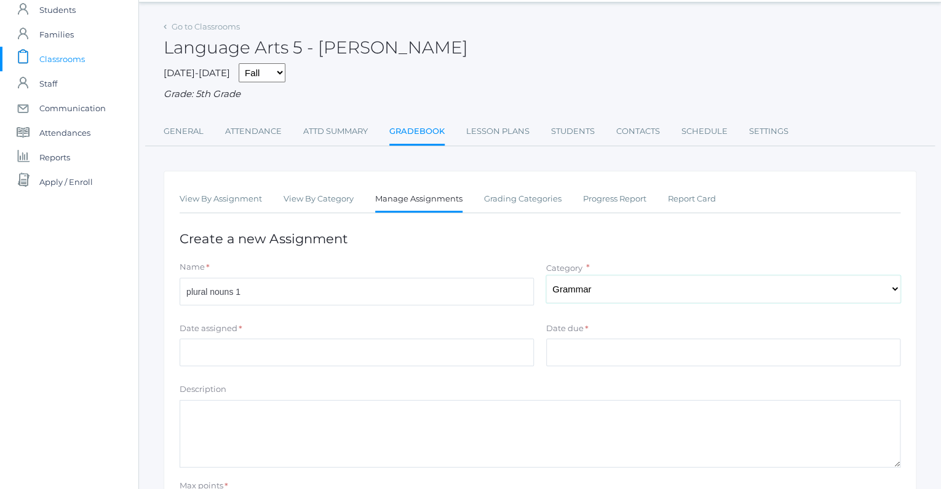
scroll to position [101, 0]
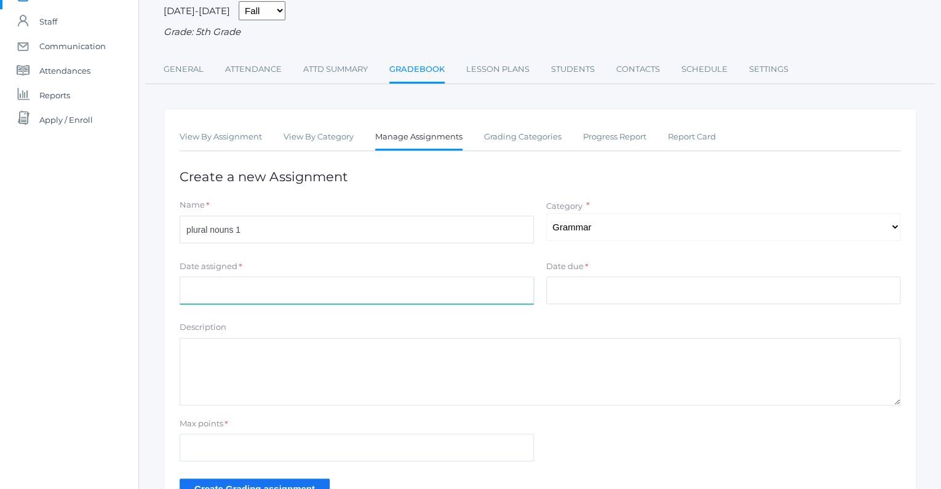
click at [220, 286] on input "Date assigned" at bounding box center [356, 291] width 354 height 28
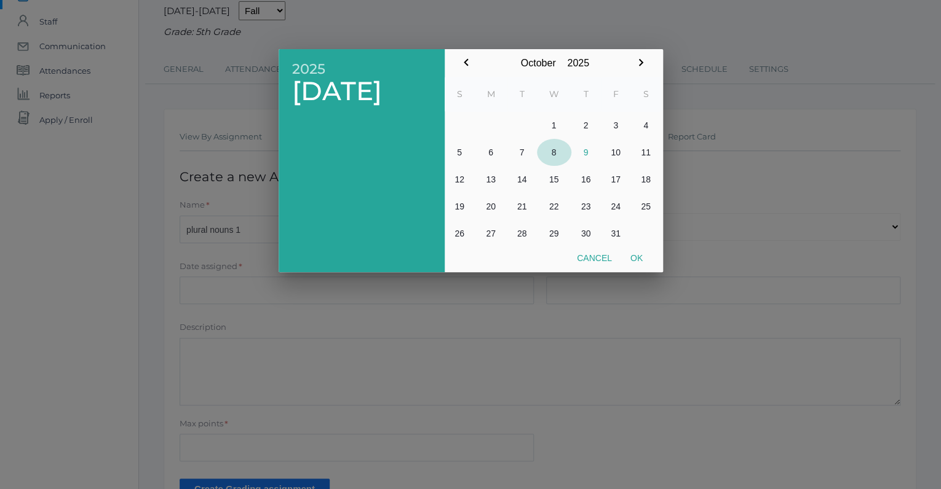
click at [561, 155] on button "8" at bounding box center [554, 152] width 34 height 27
click at [635, 259] on button "Ok" at bounding box center [636, 258] width 31 height 22
type input "[DATE]"
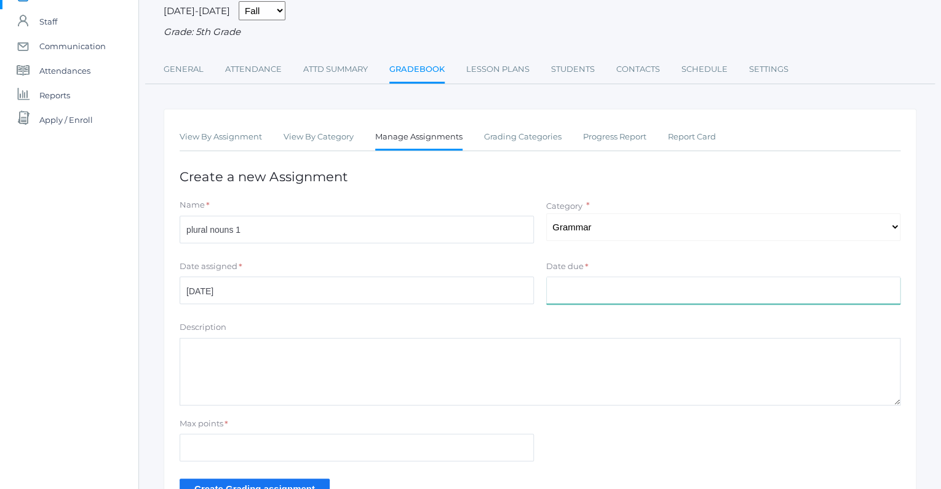
click at [558, 283] on input "Date due" at bounding box center [723, 291] width 354 height 28
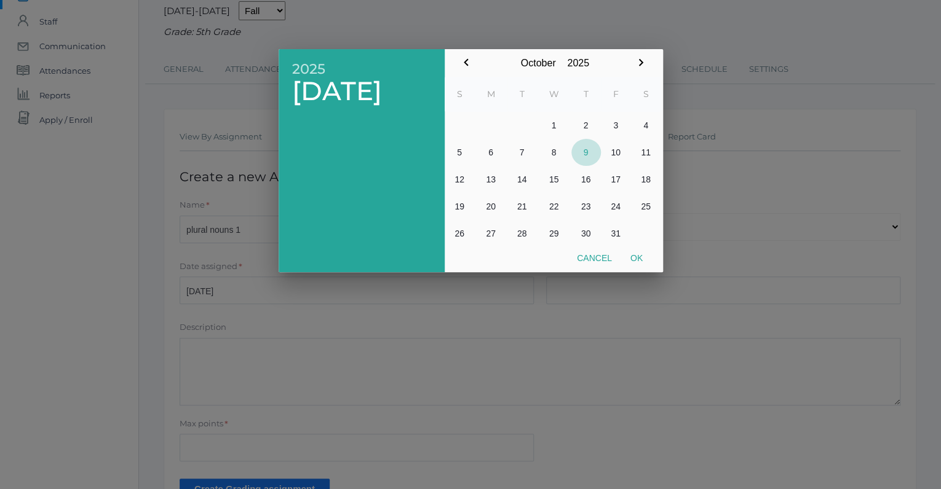
click at [578, 150] on button "9" at bounding box center [586, 152] width 30 height 27
click at [637, 258] on button "Ok" at bounding box center [636, 258] width 31 height 22
type input "[DATE]"
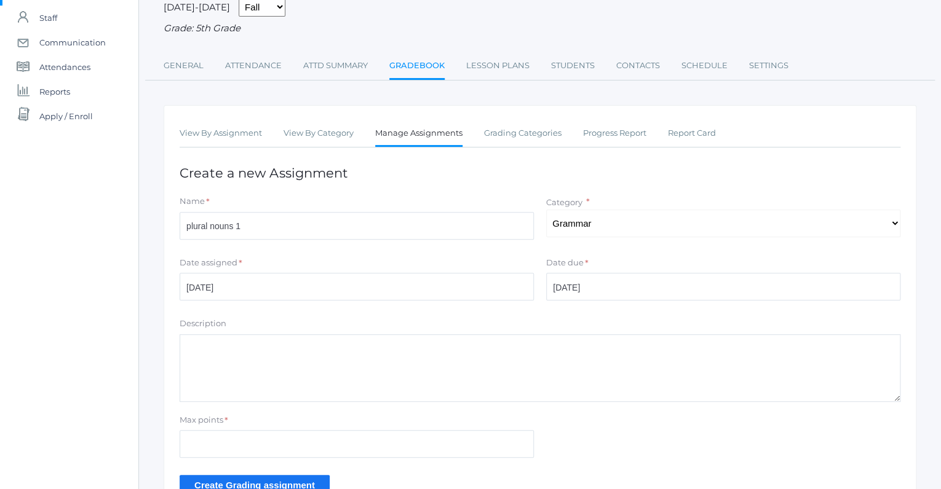
scroll to position [183, 0]
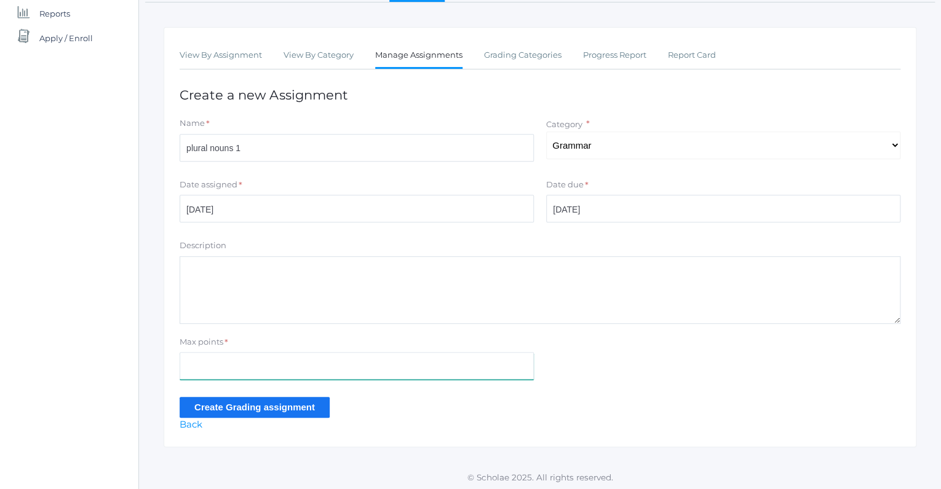
click at [194, 365] on input "Max points" at bounding box center [356, 366] width 354 height 28
type input "10"
click at [202, 403] on input "Create Grading assignment" at bounding box center [254, 407] width 150 height 20
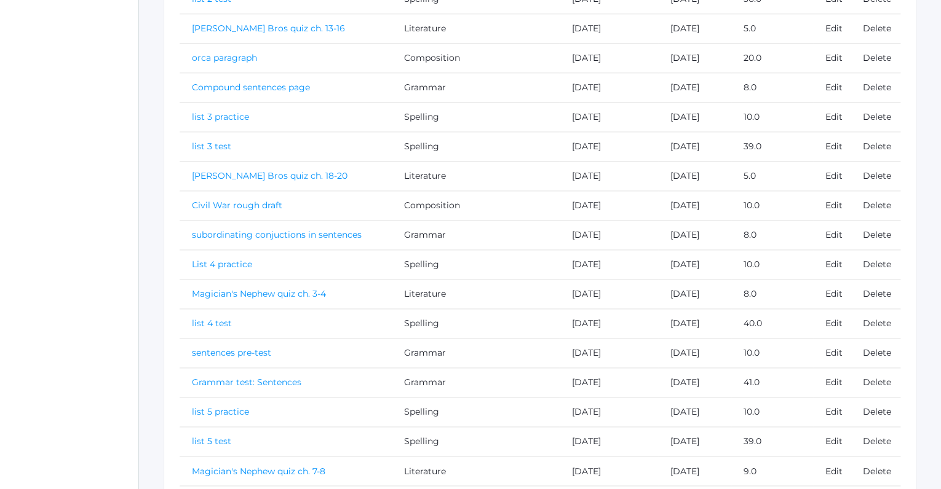
scroll to position [659, 0]
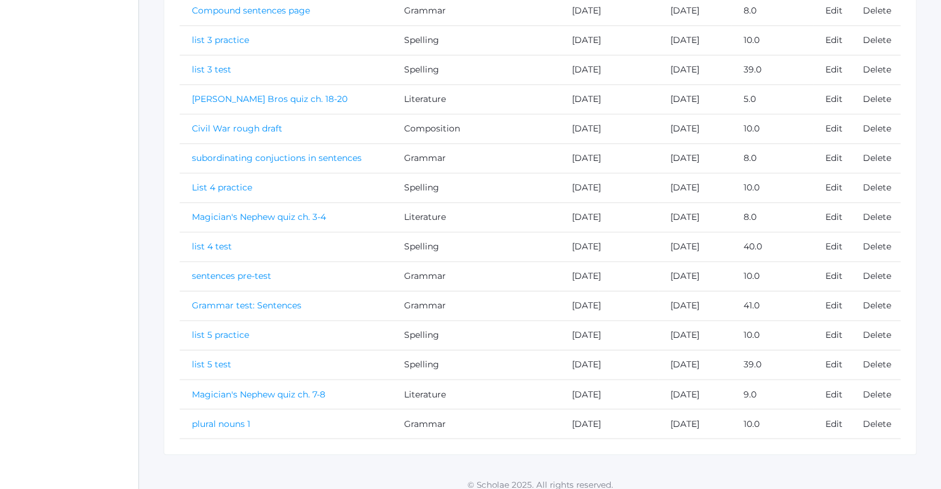
click at [207, 418] on link "plural nouns 1" at bounding box center [221, 423] width 58 height 11
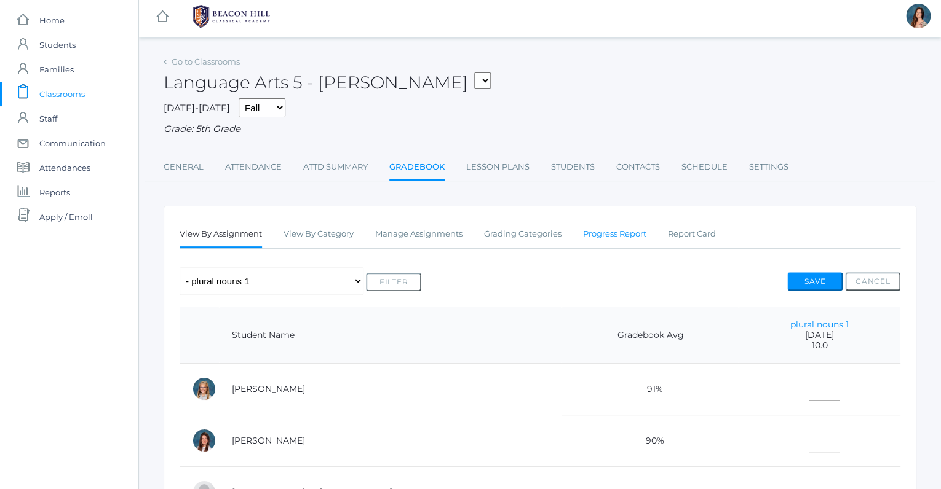
scroll to position [10, 0]
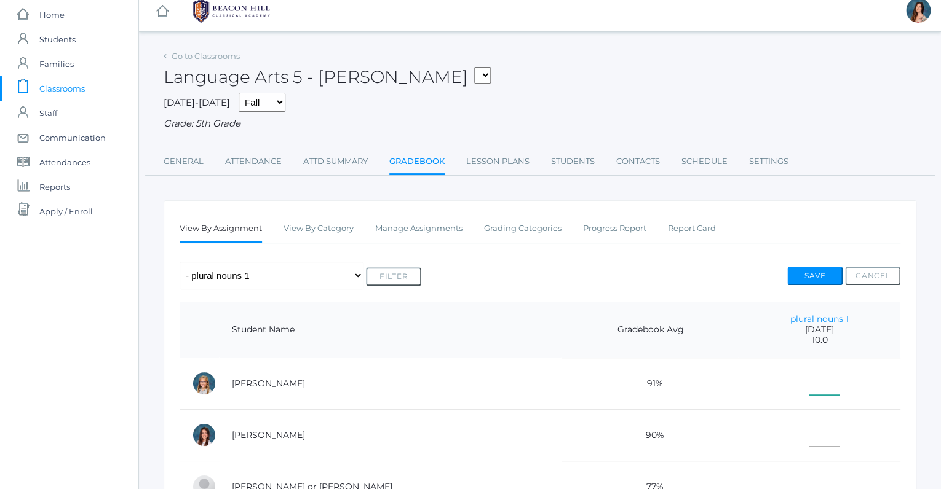
click at [808, 385] on input"] "text" at bounding box center [823, 382] width 31 height 28
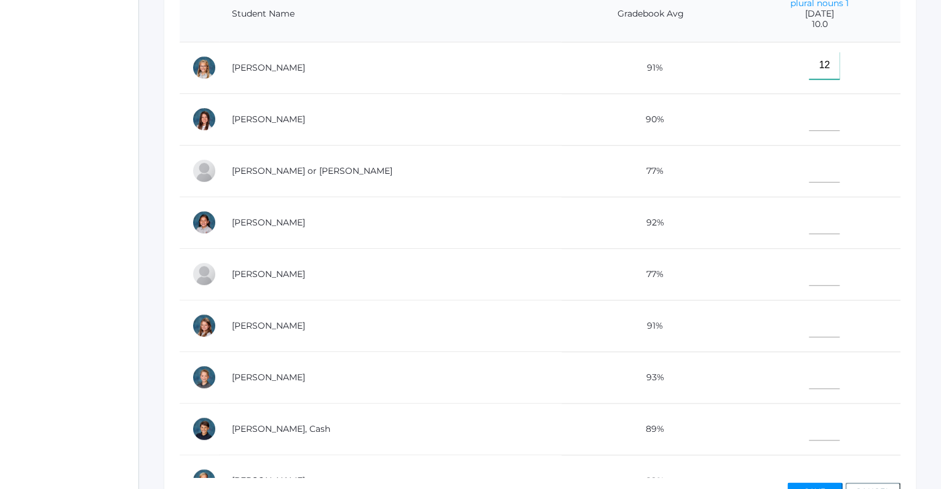
scroll to position [334, 0]
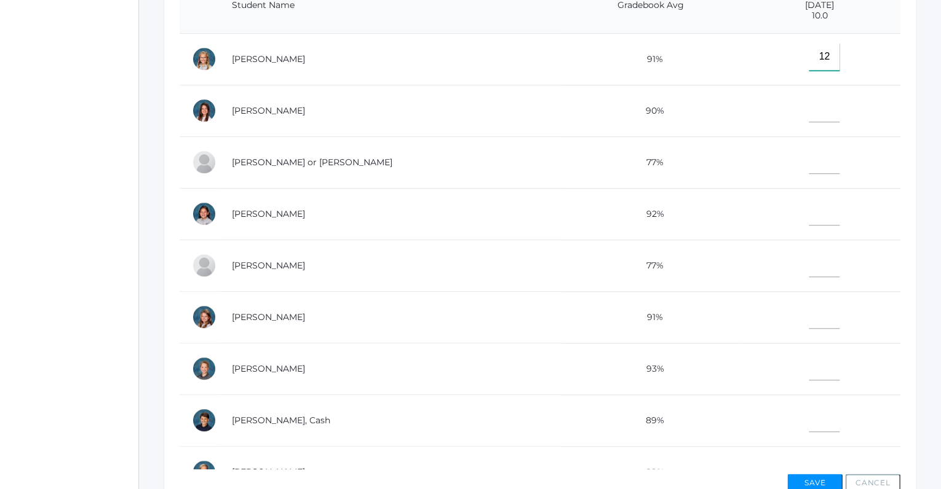
type input"] "12"
click at [787, 212] on td at bounding box center [819, 214] width 162 height 52
click at [808, 205] on input"] "text" at bounding box center [823, 212] width 31 height 28
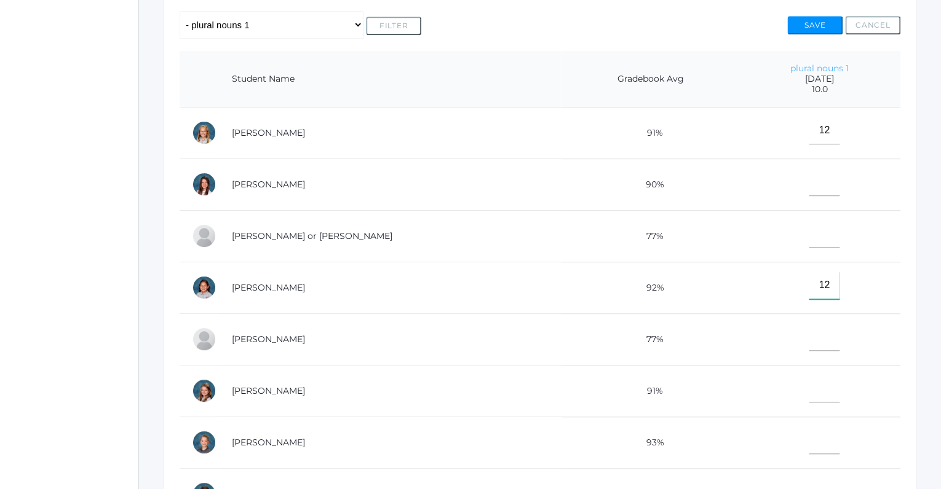
scroll to position [243, 0]
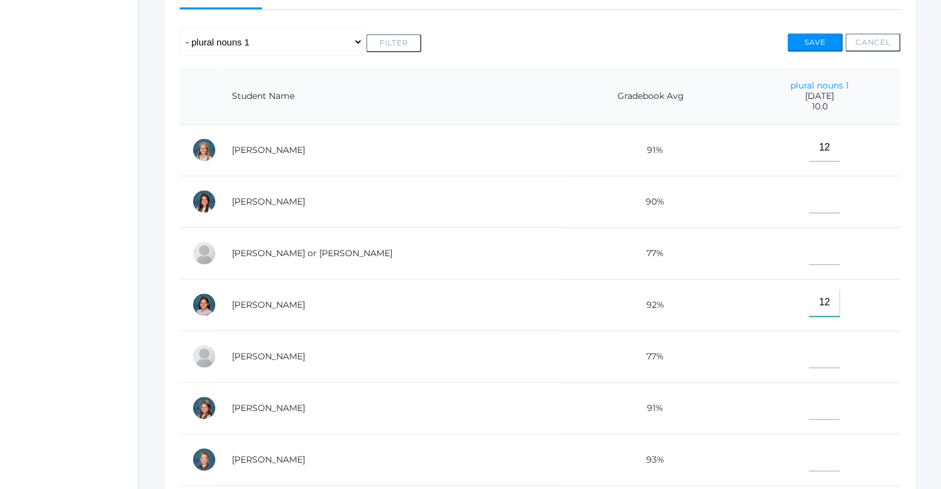
type input"] "12"
drag, startPoint x: 813, startPoint y: 146, endPoint x: 795, endPoint y: 148, distance: 17.4
click at [808, 148] on input"] "12" at bounding box center [823, 148] width 31 height 28
type input"] "10"
drag, startPoint x: 808, startPoint y: 298, endPoint x: 797, endPoint y: 302, distance: 11.7
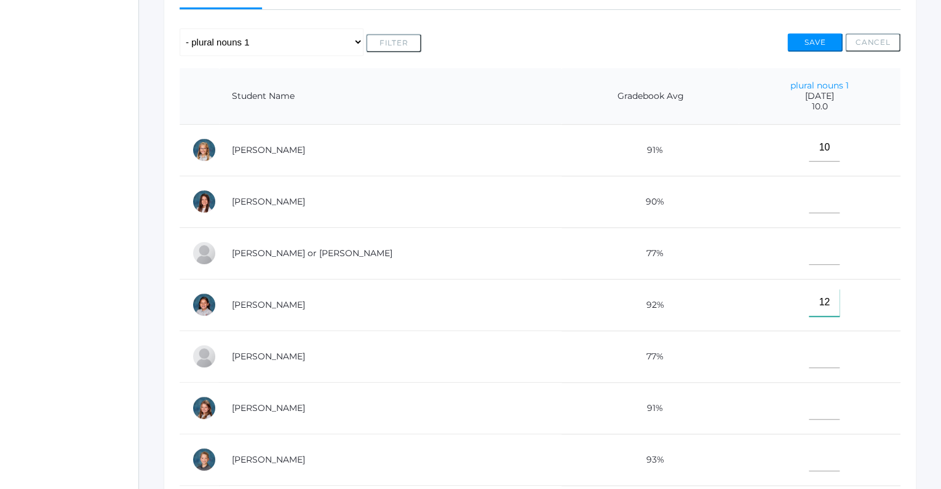
click at [808, 302] on input"] "12" at bounding box center [823, 303] width 31 height 28
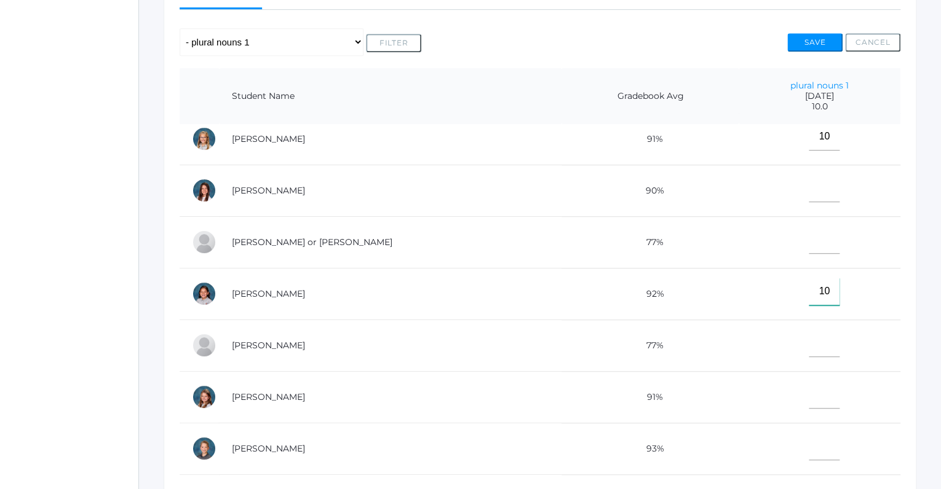
scroll to position [23, 0]
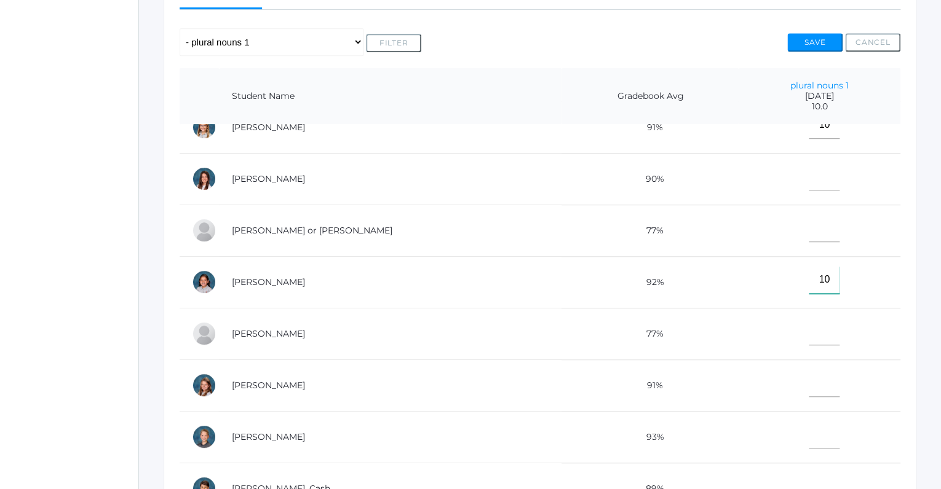
type input"] "10"
click at [808, 179] on input"] "text" at bounding box center [823, 177] width 31 height 28
type input"] "10"
click at [808, 235] on input"] "text" at bounding box center [823, 229] width 31 height 28
type input"] "0"
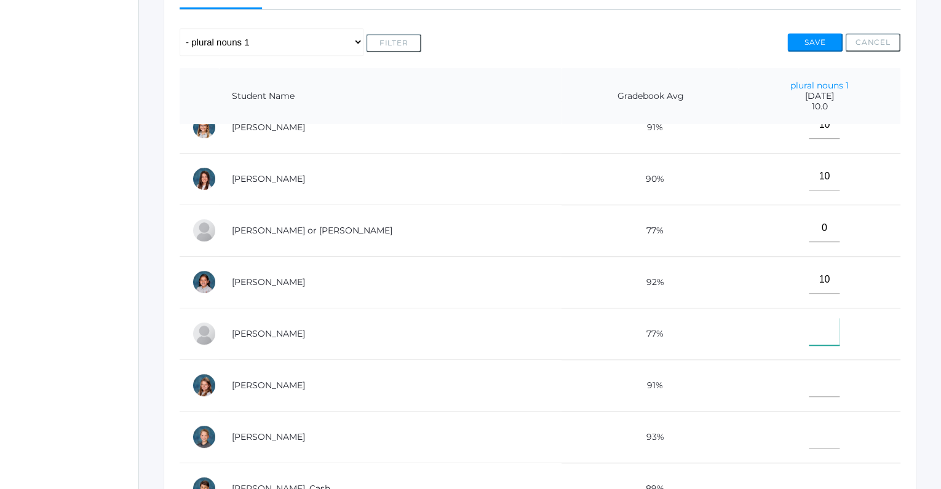
click at [808, 331] on input"] "text" at bounding box center [823, 332] width 31 height 28
type input"] "10"
click at [808, 382] on input"] "text" at bounding box center [823, 383] width 31 height 28
click at [808, 371] on input"] "text" at bounding box center [823, 383] width 31 height 28
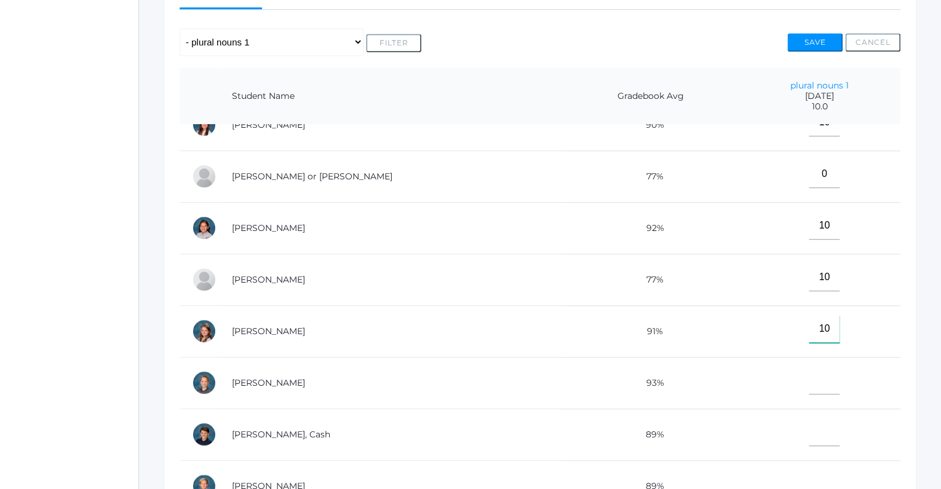
scroll to position [138, 0]
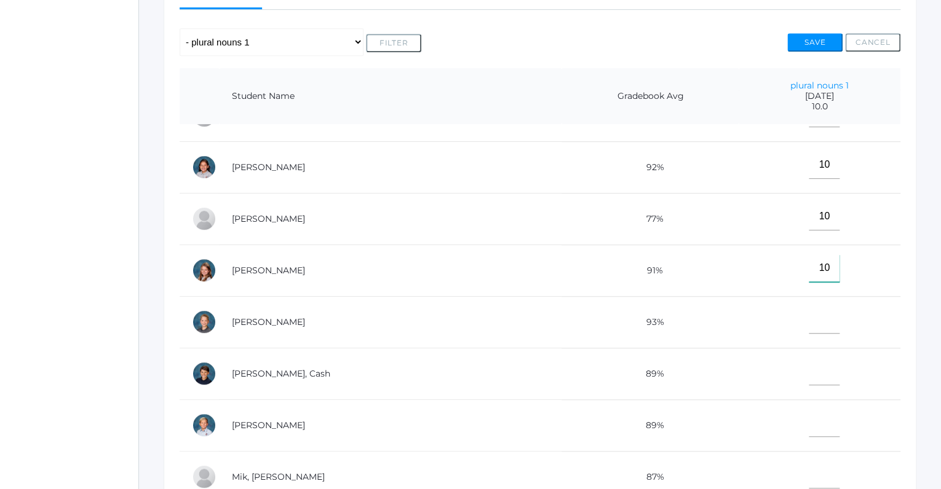
type input"] "10"
click at [808, 374] on input"] "text" at bounding box center [823, 372] width 31 height 28
type input"] "10"
click at [808, 317] on input"] "text" at bounding box center [823, 320] width 31 height 28
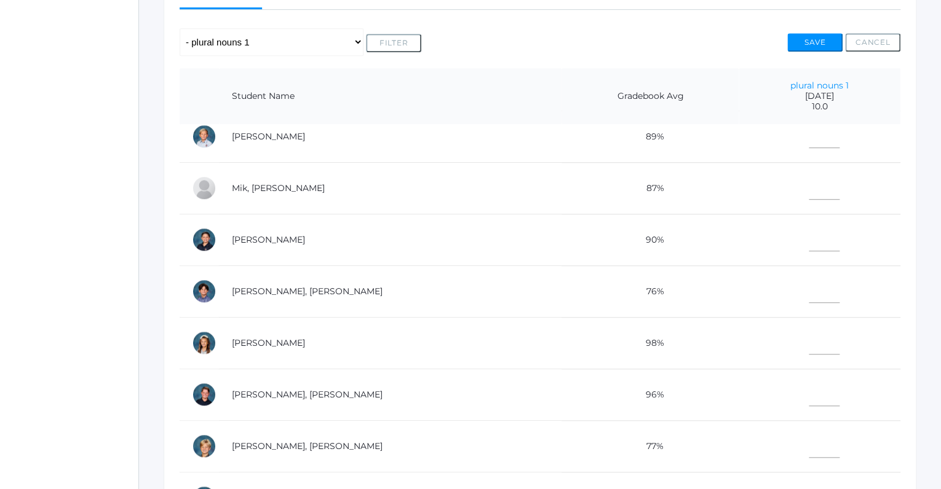
scroll to position [425, 0]
type input"] "10"
click at [808, 139] on input"] "text" at bounding box center [823, 136] width 31 height 28
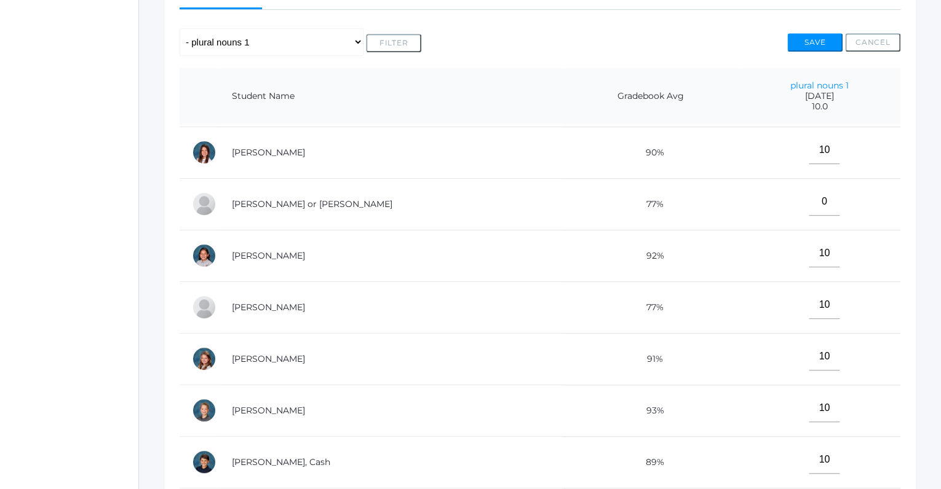
scroll to position [23, 0]
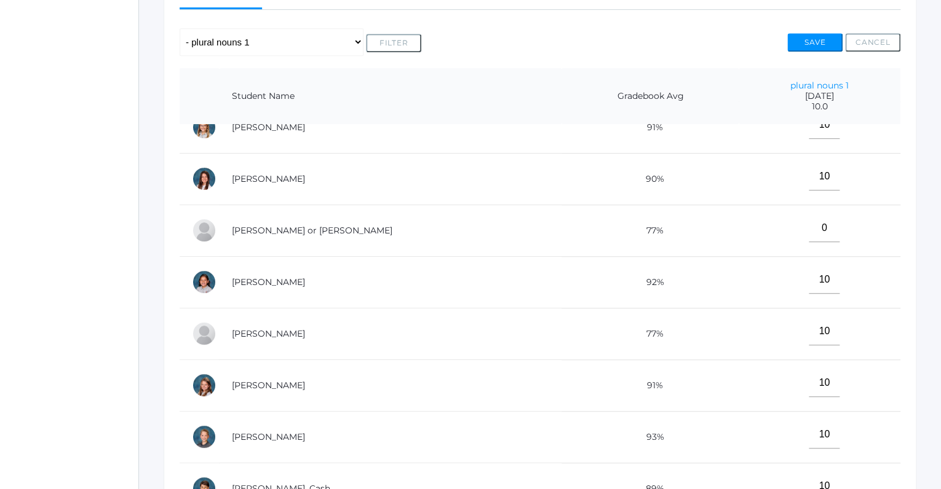
type input"] "10"
click at [808, 226] on input"] "0" at bounding box center [823, 229] width 31 height 28
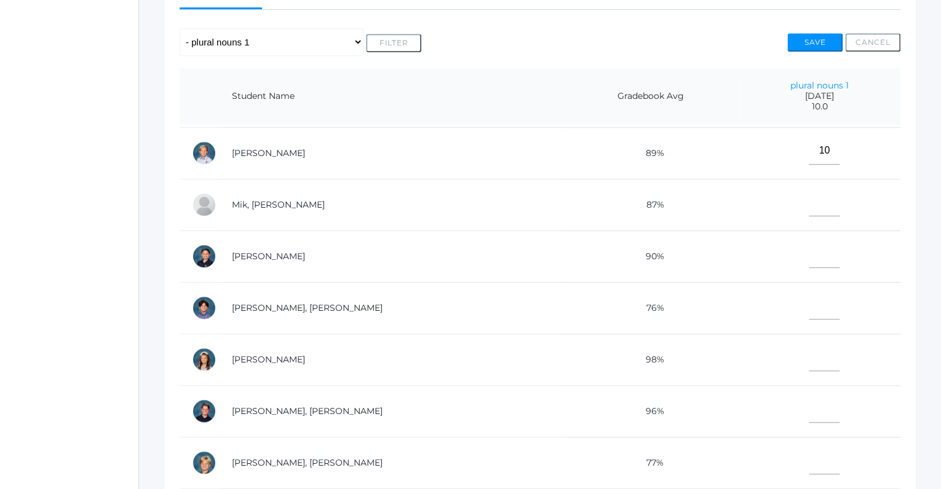
scroll to position [414, 0]
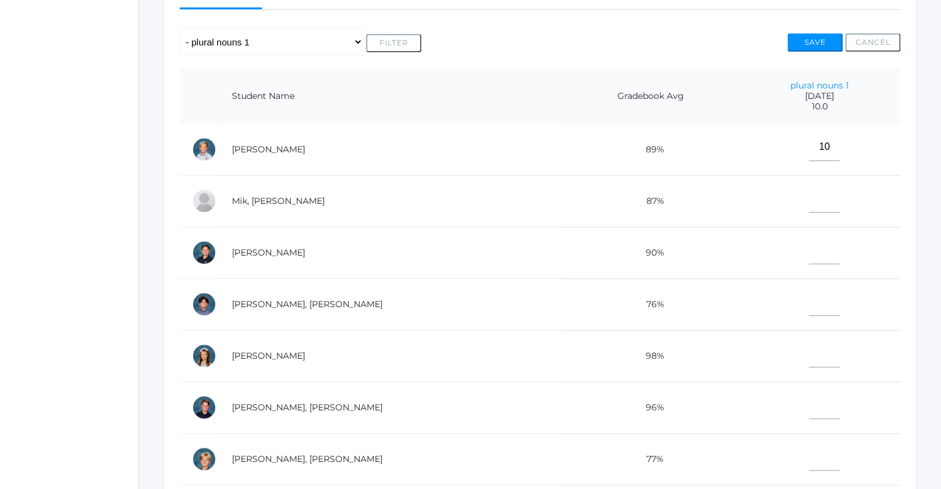
type input"] "10"
click at [808, 203] on input"] "text" at bounding box center [823, 199] width 31 height 28
type input"] "10"
click at [808, 247] on input"] "text" at bounding box center [823, 251] width 31 height 28
type input"] "10"
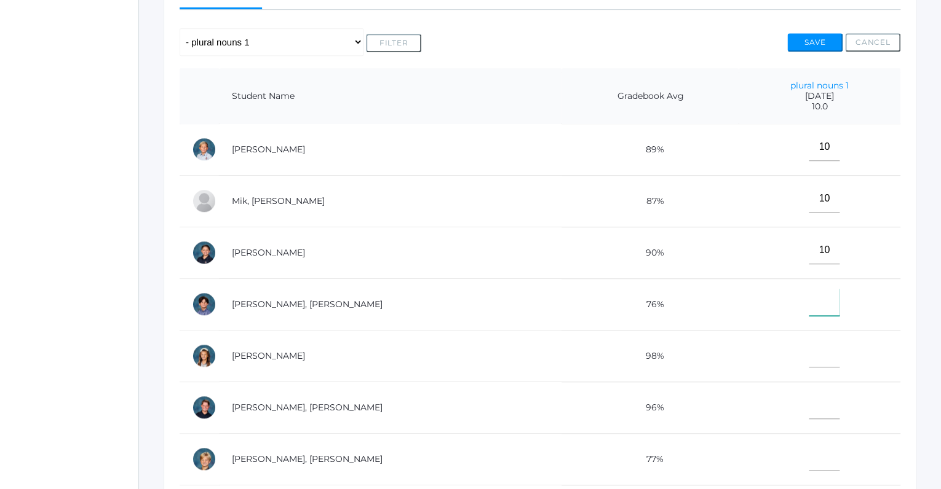
click at [808, 302] on input"] "text" at bounding box center [823, 302] width 31 height 28
click at [808, 346] on input"] "text" at bounding box center [823, 354] width 31 height 28
click at [813, 297] on input"] "10" at bounding box center [823, 302] width 31 height 28
type input"] "1"
type input"] "9"
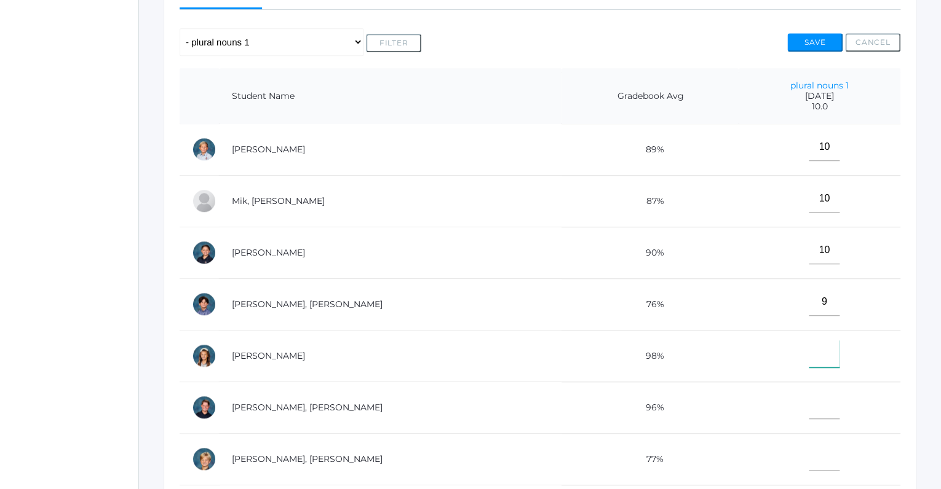
click at [808, 353] on input"] "text" at bounding box center [823, 354] width 31 height 28
type input"] "10"
click at [808, 398] on input"] "text" at bounding box center [823, 406] width 31 height 28
type input"] "10"
click at [808, 434] on td at bounding box center [819, 459] width 162 height 52
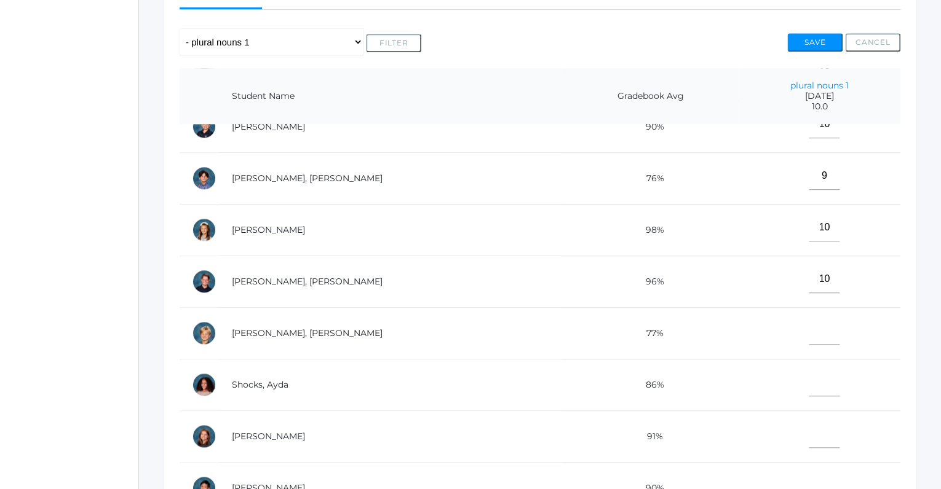
scroll to position [586, 0]
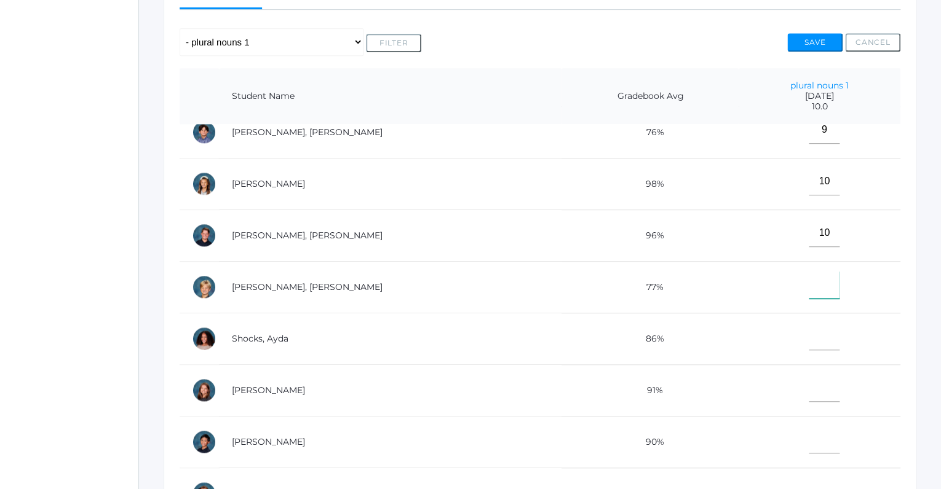
click at [808, 278] on input"] "text" at bounding box center [823, 285] width 31 height 28
type input"] "10"
click at [808, 330] on input"] "text" at bounding box center [823, 337] width 31 height 28
type input"] "10"
click at [808, 374] on input"] "1" at bounding box center [823, 388] width 31 height 28
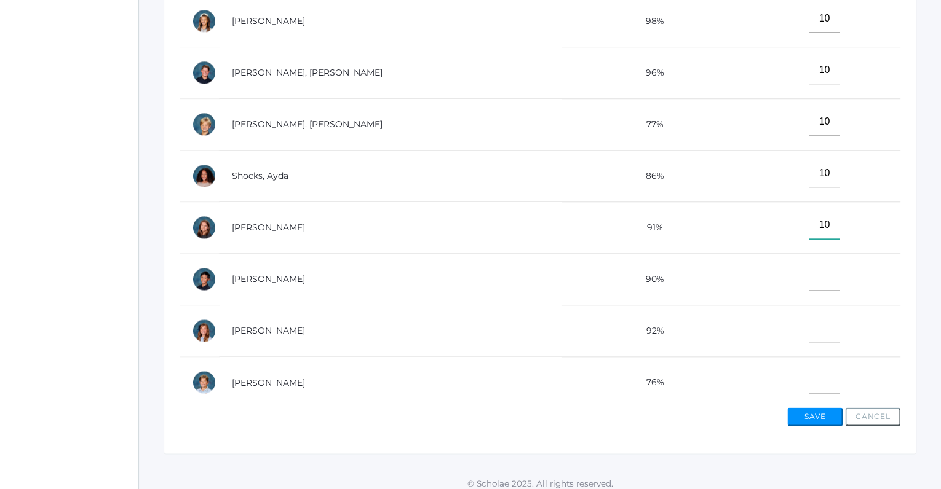
scroll to position [408, 0]
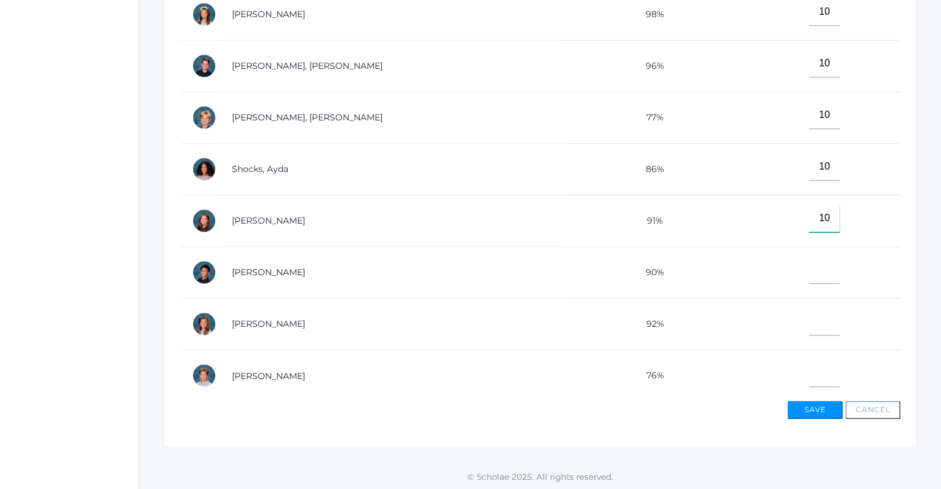
type input"] "10"
click at [808, 266] on input"] "text" at bounding box center [823, 270] width 31 height 28
type input"] "0"
click at [808, 315] on input"] "text" at bounding box center [823, 322] width 31 height 28
type input"] "0"
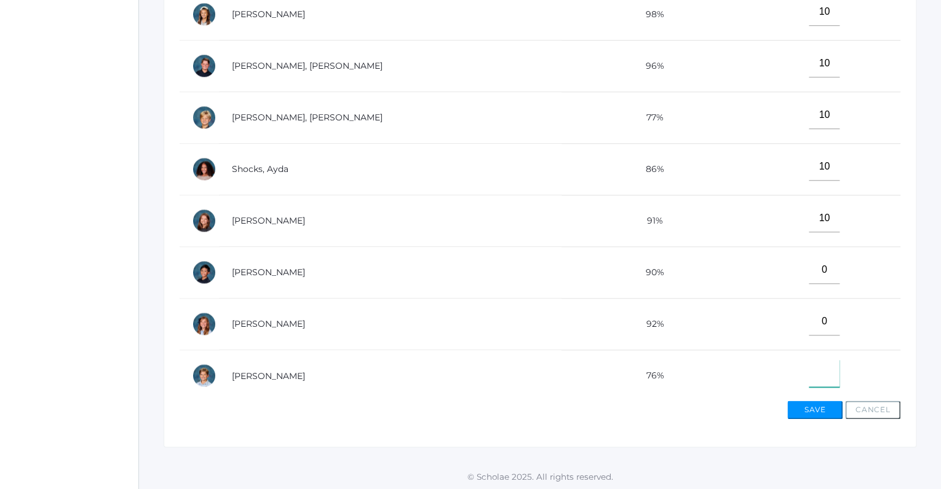
click at [808, 368] on input"] "text" at bounding box center [823, 374] width 31 height 28
type input"] "0"
click at [800, 410] on button "Save" at bounding box center [814, 410] width 55 height 18
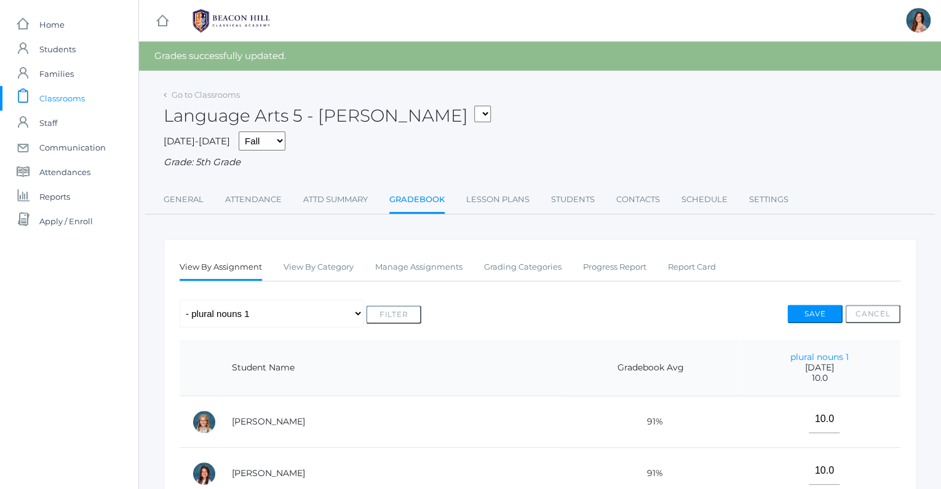
click at [419, 205] on link "Gradebook" at bounding box center [416, 200] width 55 height 26
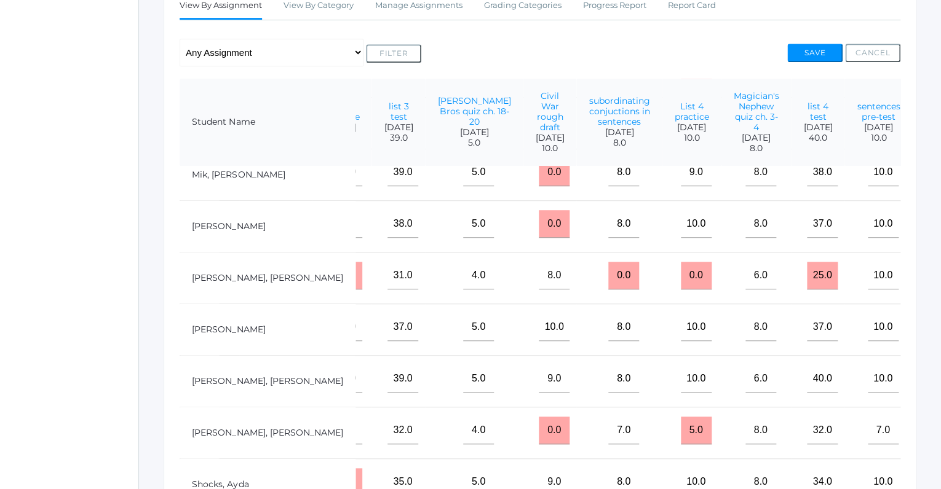
scroll to position [482, 976]
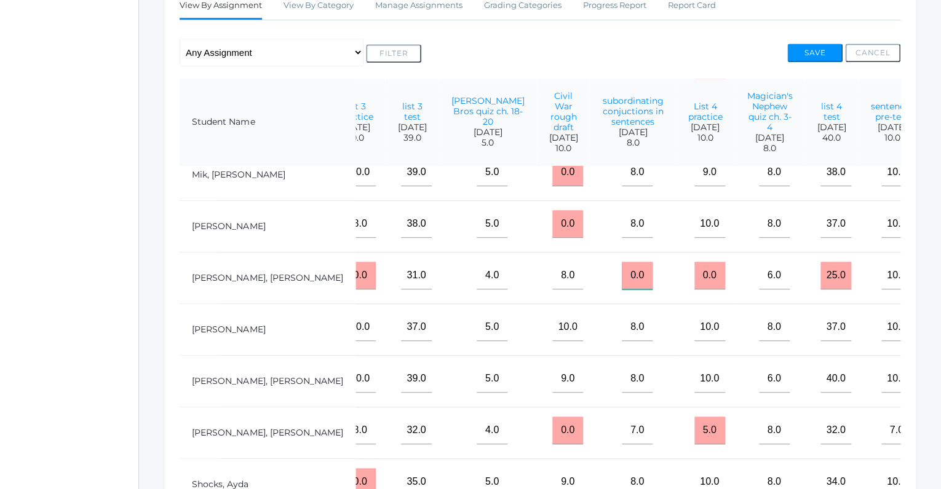
drag, startPoint x: 548, startPoint y: 269, endPoint x: 533, endPoint y: 269, distance: 15.4
click at [621, 269] on input "0.0" at bounding box center [636, 276] width 31 height 28
click at [621, 273] on input "0.0" at bounding box center [636, 276] width 31 height 28
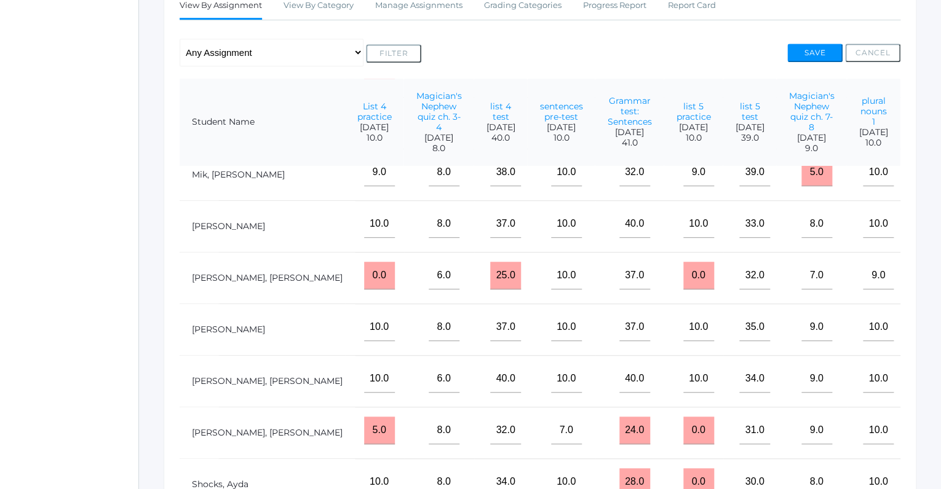
scroll to position [482, 1306]
drag, startPoint x: 664, startPoint y: 269, endPoint x: 647, endPoint y: 272, distance: 17.4
click at [683, 272] on input "0.0" at bounding box center [698, 276] width 31 height 28
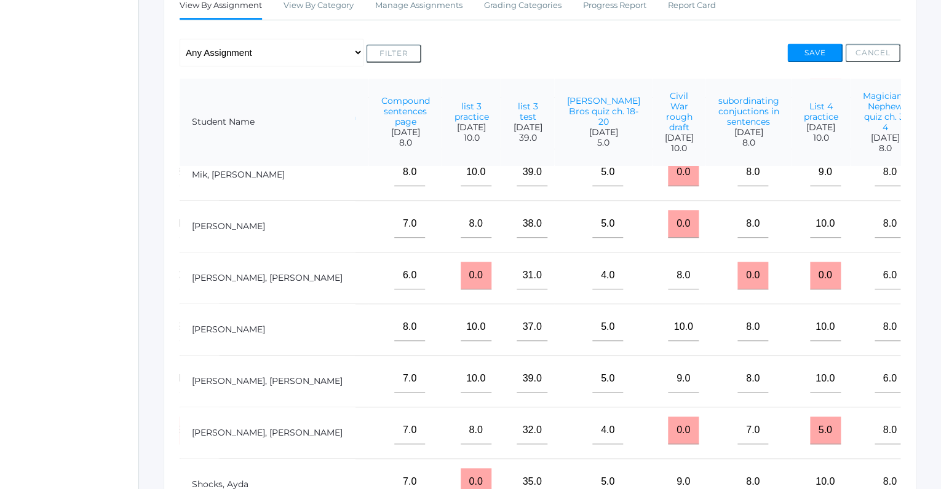
scroll to position [482, 857]
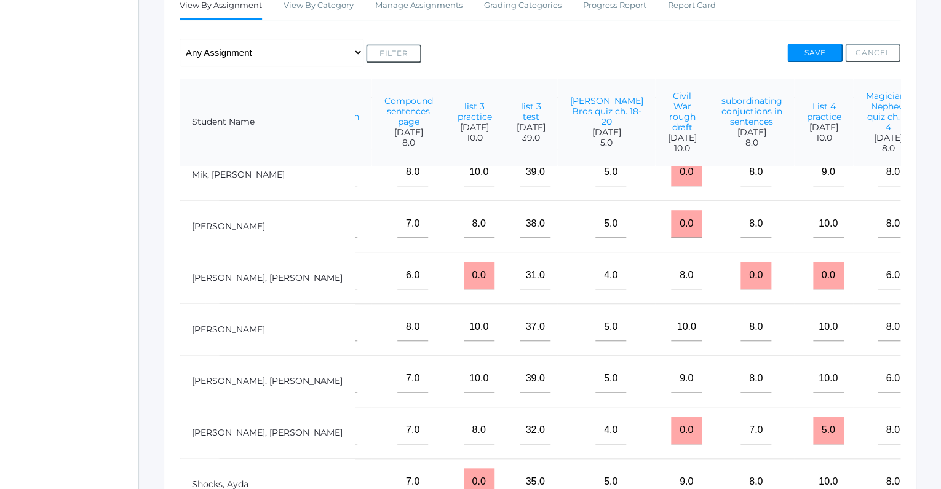
type input "9"
drag, startPoint x: 672, startPoint y: 270, endPoint x: 656, endPoint y: 273, distance: 16.2
click at [740, 273] on input "0.0" at bounding box center [755, 276] width 31 height 28
type input "2"
click at [802, 49] on button "Save" at bounding box center [814, 53] width 55 height 18
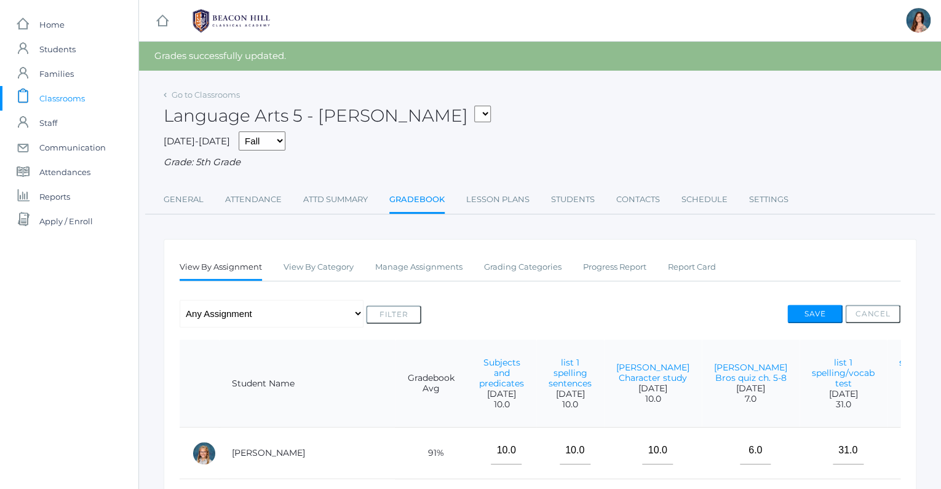
click at [474, 106] on select "05ART - Art 5 Salazar 05CITIZEN - Citizenship and Stewardship 5 Salazar 05CITIZ…" at bounding box center [482, 114] width 17 height 17
click option "05LA - Language Arts 5 [PERSON_NAME]" at bounding box center [0, 0] width 0 height 0
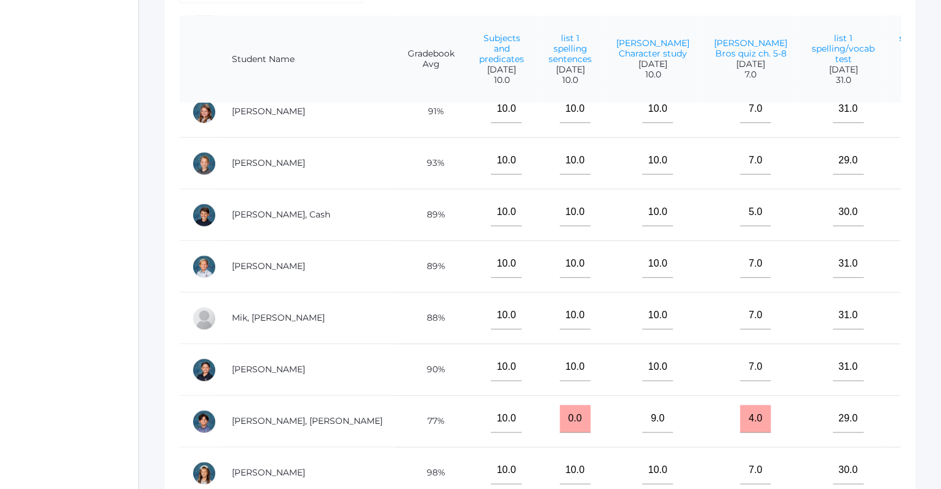
scroll to position [575, 0]
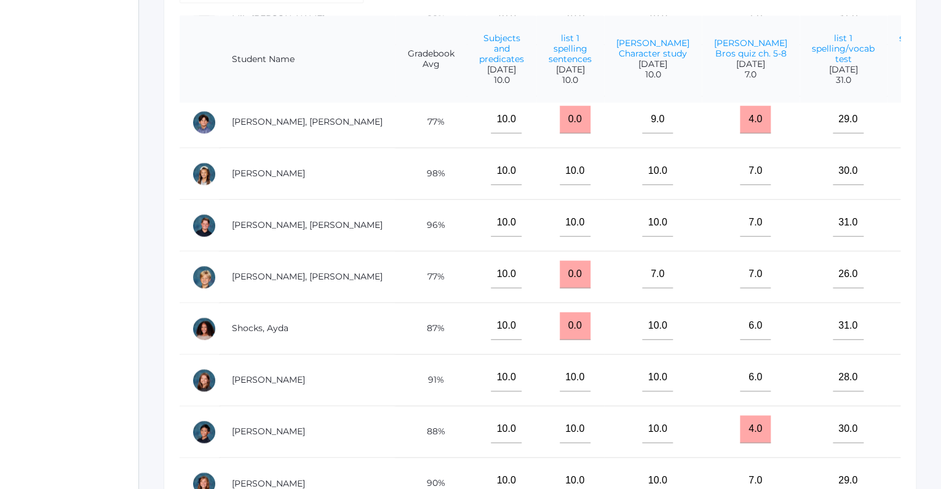
click at [37, 135] on div "icons/ui/navigation/home Created with Sketch. Home icons/user/plain Created wit…" at bounding box center [69, 139] width 138 height 928
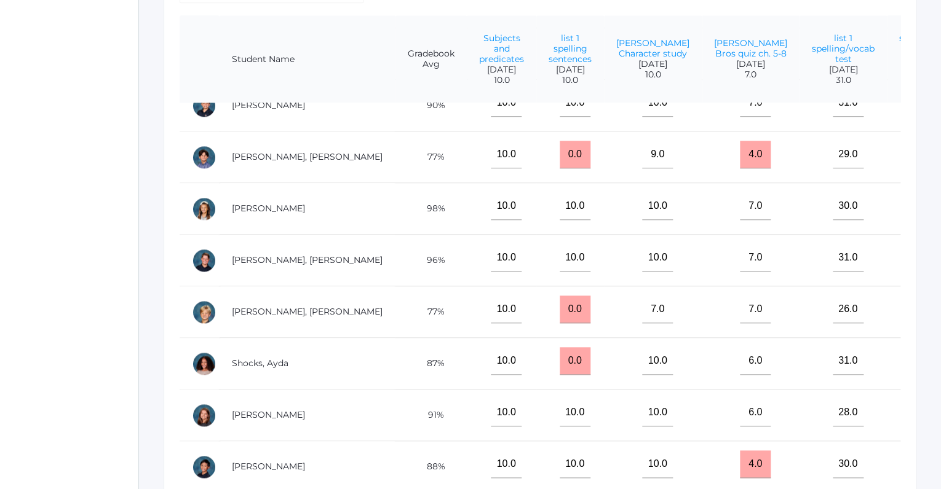
scroll to position [71, 0]
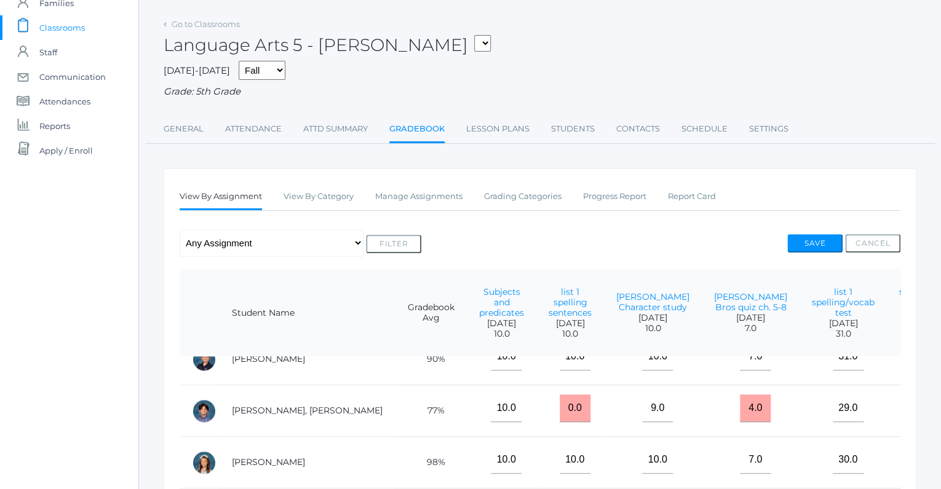
click at [474, 35] on select "05ART - Art 5 [PERSON_NAME] 05CITIZEN - Citizenship and Stewardship 5 [PERSON_N…" at bounding box center [482, 43] width 17 height 17
select select "1971"
click option "05MATH - Mathematics 5 [PERSON_NAME]" at bounding box center [0, 0] width 0 height 0
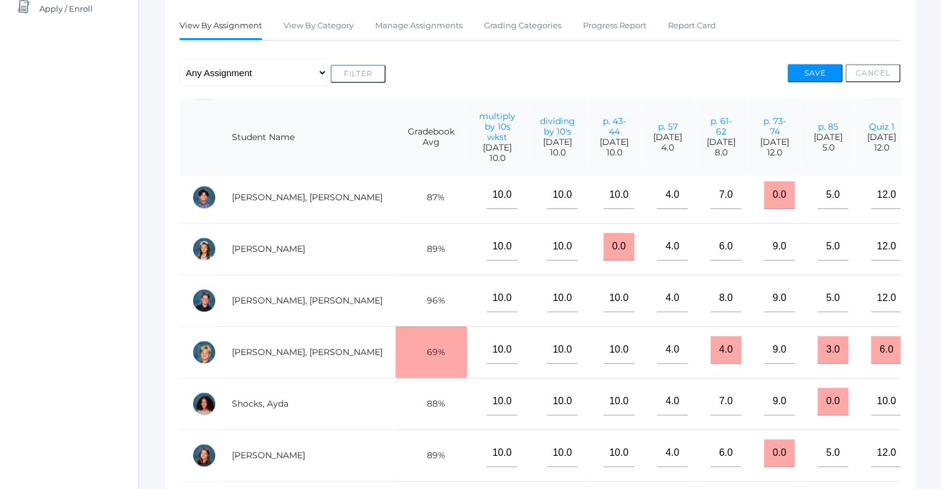
scroll to position [566, 0]
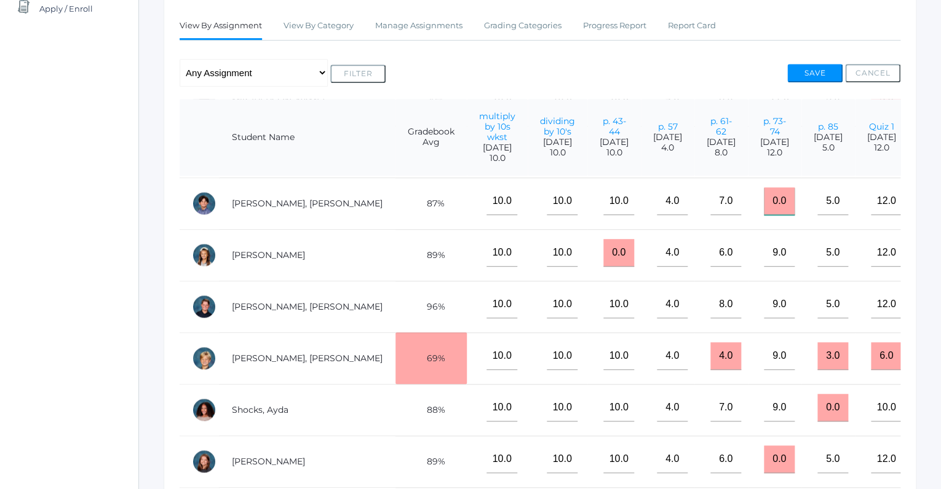
drag, startPoint x: 800, startPoint y: 195, endPoint x: 783, endPoint y: 193, distance: 17.4
click at [783, 193] on input "0.0" at bounding box center [778, 201] width 31 height 28
type input "10"
click at [815, 71] on button "Save" at bounding box center [814, 73] width 55 height 18
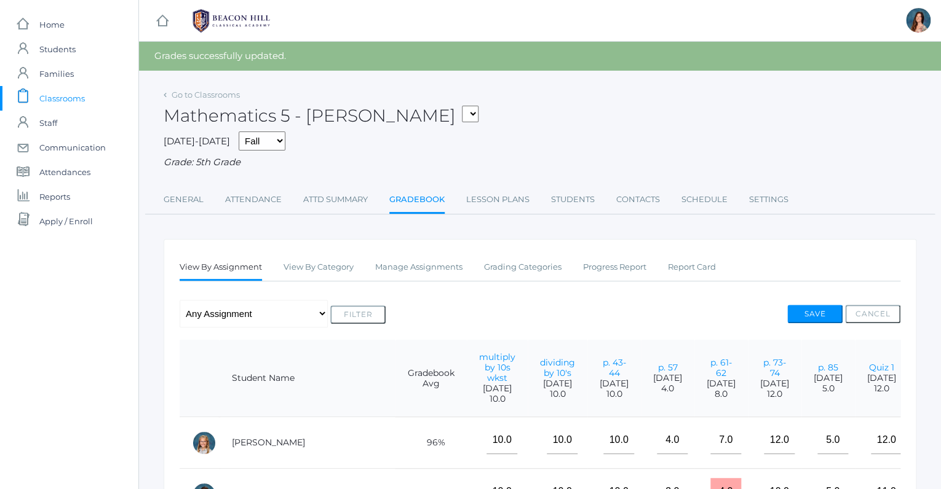
click at [462, 106] on select "05ART - Art 5 Salazar 05CITIZEN - Citizenship and Stewardship 5 Salazar 05CITIZ…" at bounding box center [470, 114] width 17 height 17
select select "1966"
click option "05SOCS - Social Studies 5 [PERSON_NAME]" at bounding box center [0, 0] width 0 height 0
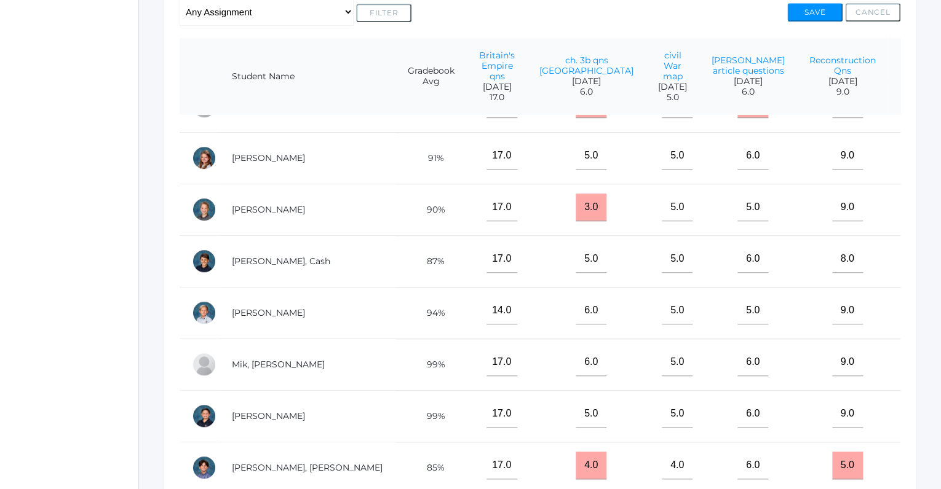
scroll to position [241, 160]
